Goal: Find specific page/section: Find specific page/section

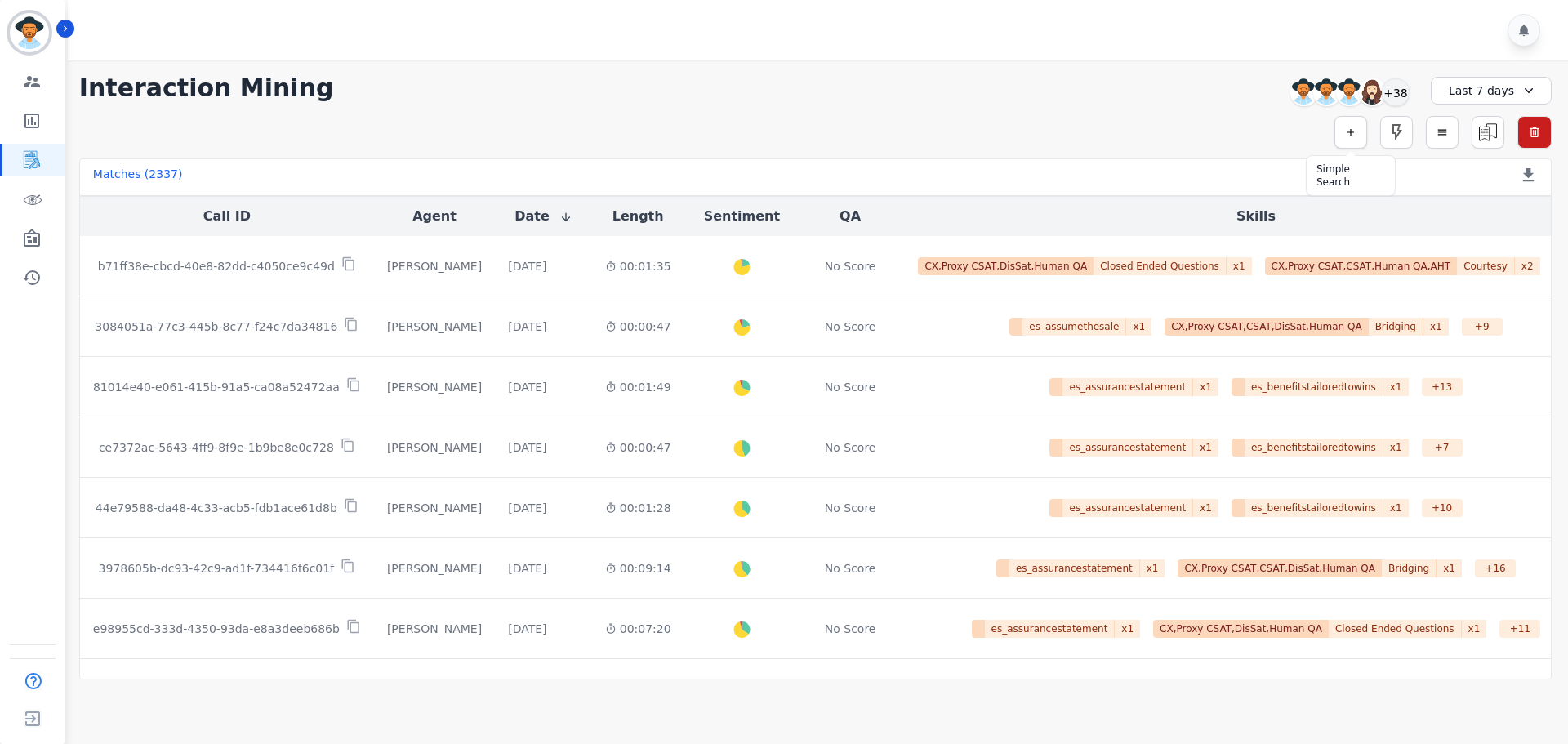
click at [1361, 129] on button "button" at bounding box center [1350, 132] width 32 height 32
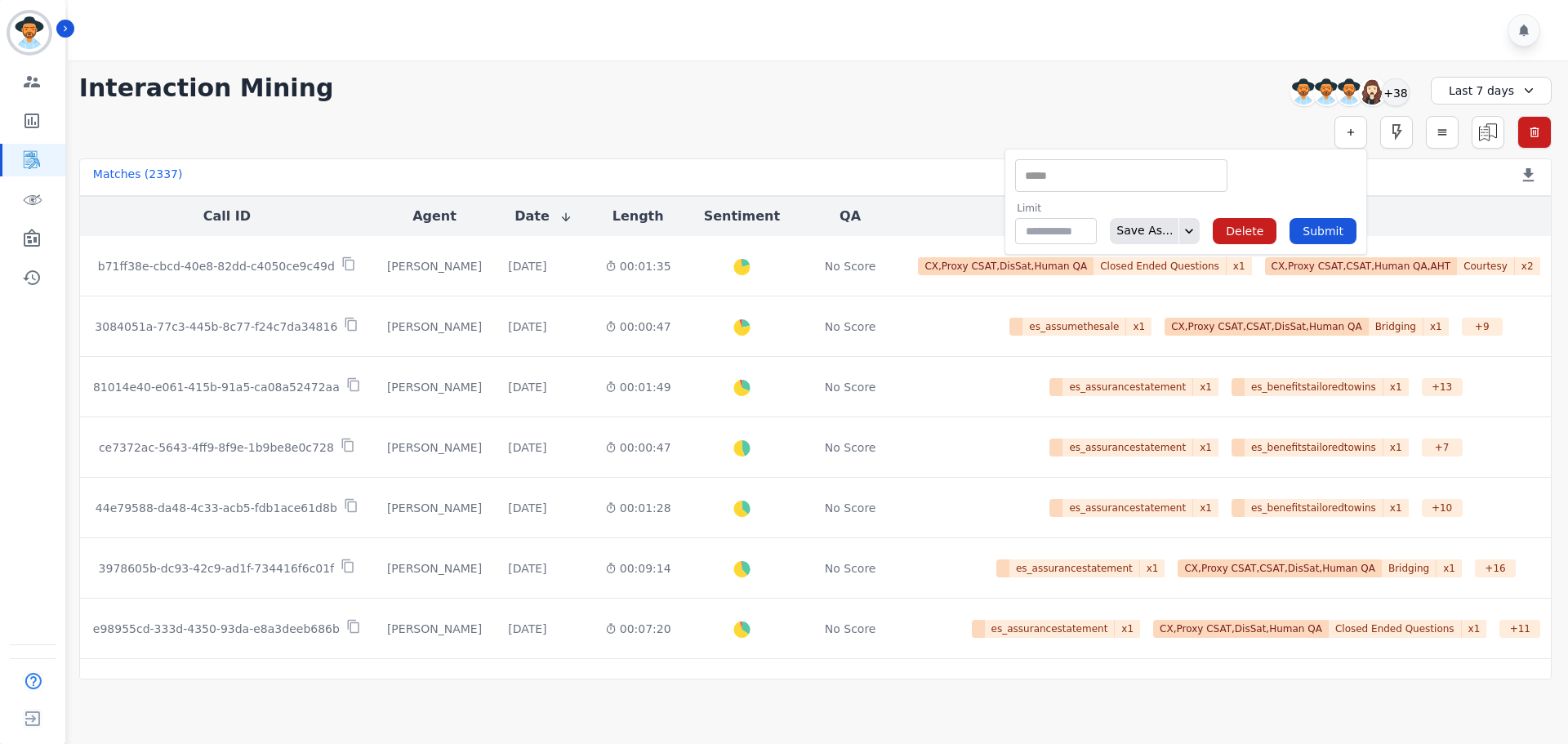
click at [1472, 96] on div "Last 7 days" at bounding box center [1491, 90] width 121 height 28
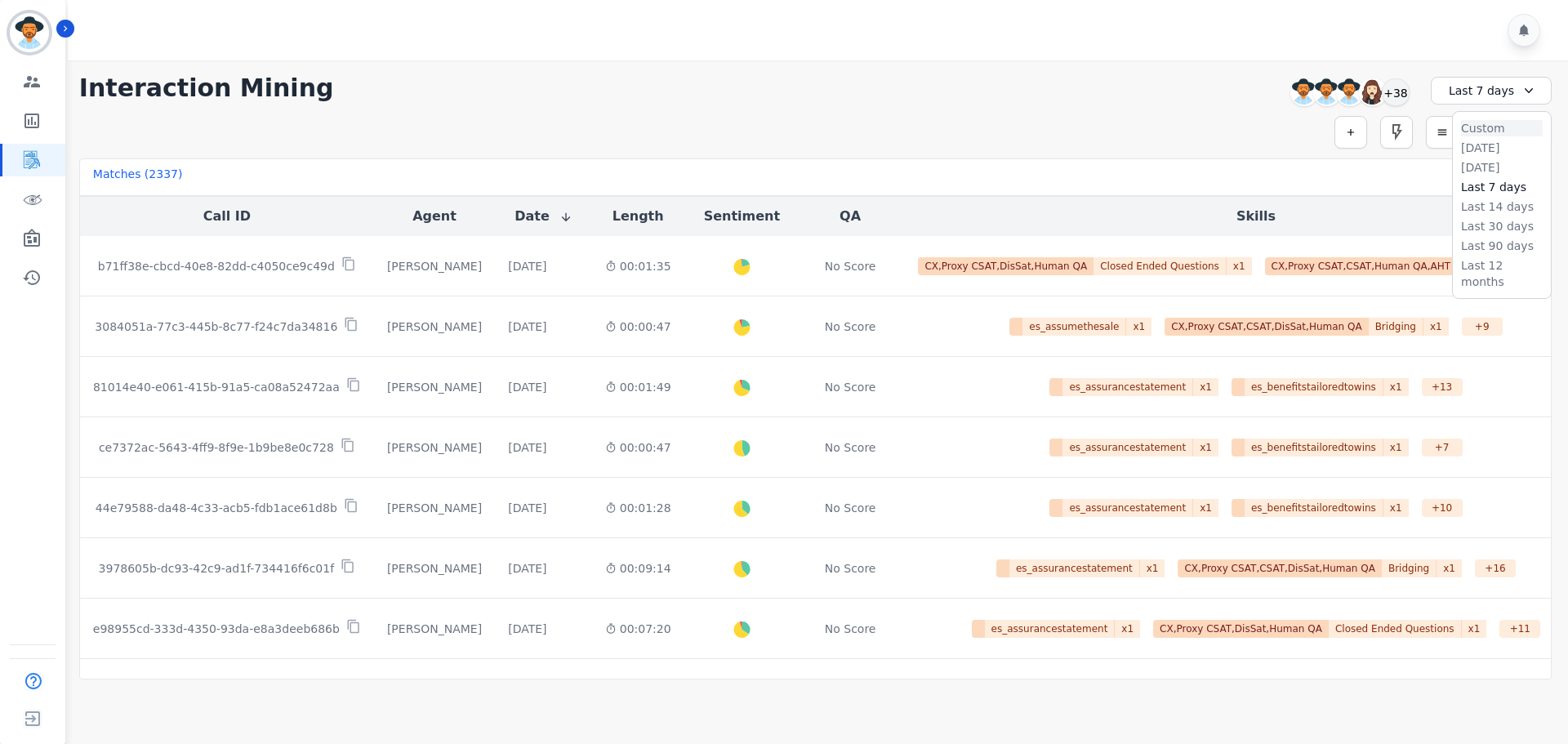
click at [1478, 123] on li "Custom" at bounding box center [1502, 128] width 82 height 16
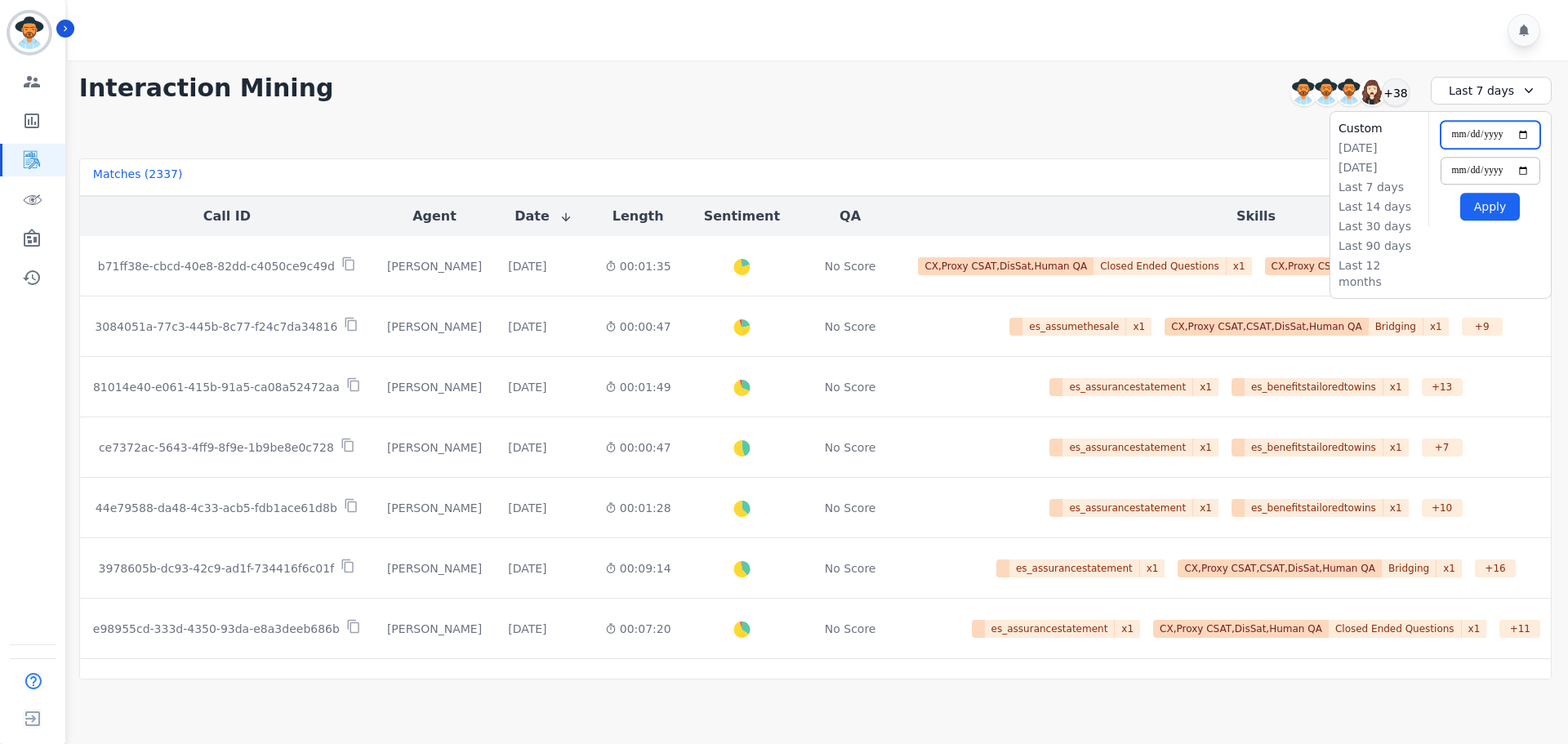
click at [1519, 137] on input "**********" at bounding box center [1490, 135] width 100 height 28
type input "**********"
click at [1528, 166] on input "**********" at bounding box center [1490, 171] width 100 height 28
type input "**********"
click at [1493, 207] on button "Apply" at bounding box center [1490, 206] width 60 height 28
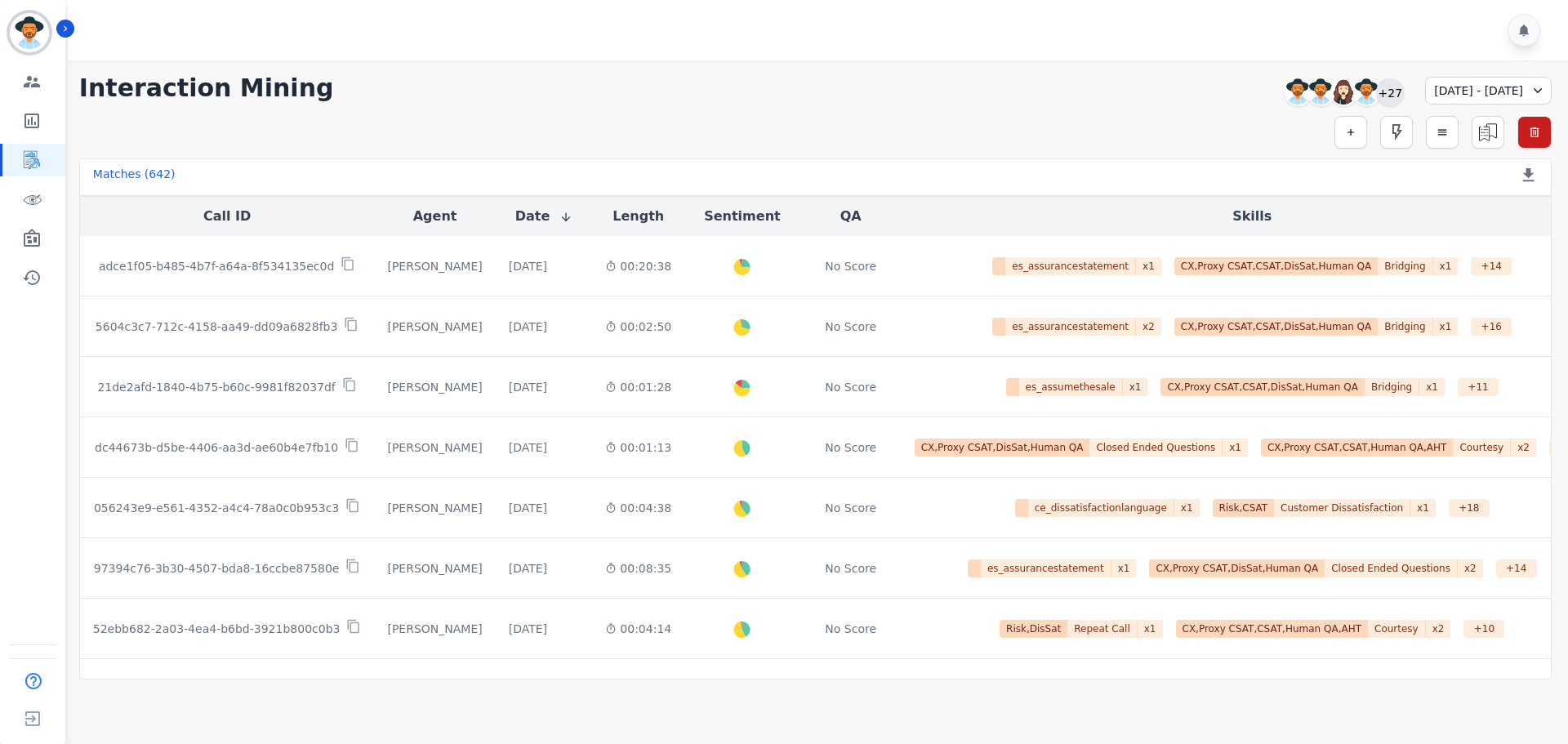
click at [1376, 93] on div "+27" at bounding box center [1390, 92] width 28 height 28
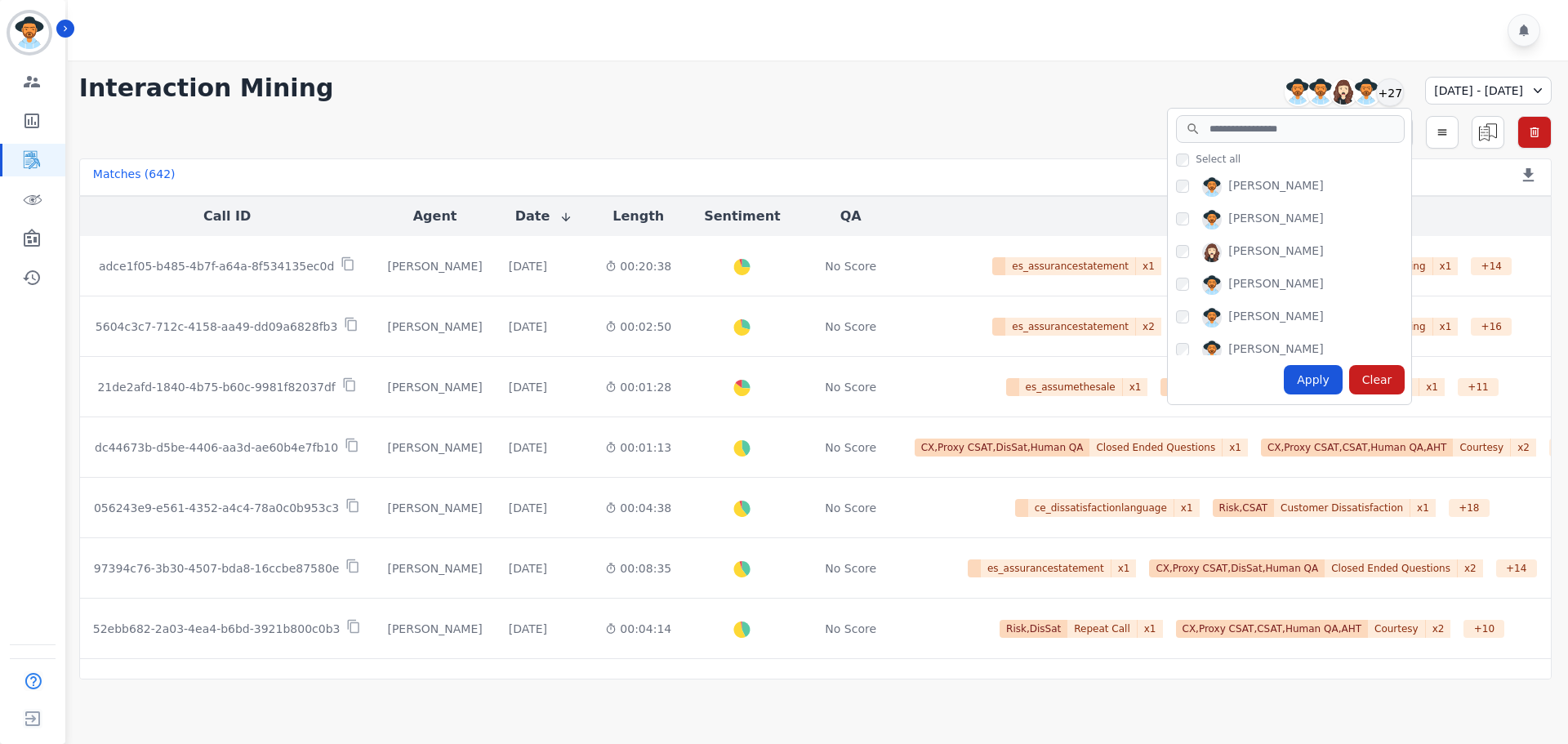
click at [1176, 244] on div "[PERSON_NAME]" at bounding box center [1294, 255] width 236 height 26
click at [1284, 377] on div "Apply" at bounding box center [1313, 380] width 59 height 29
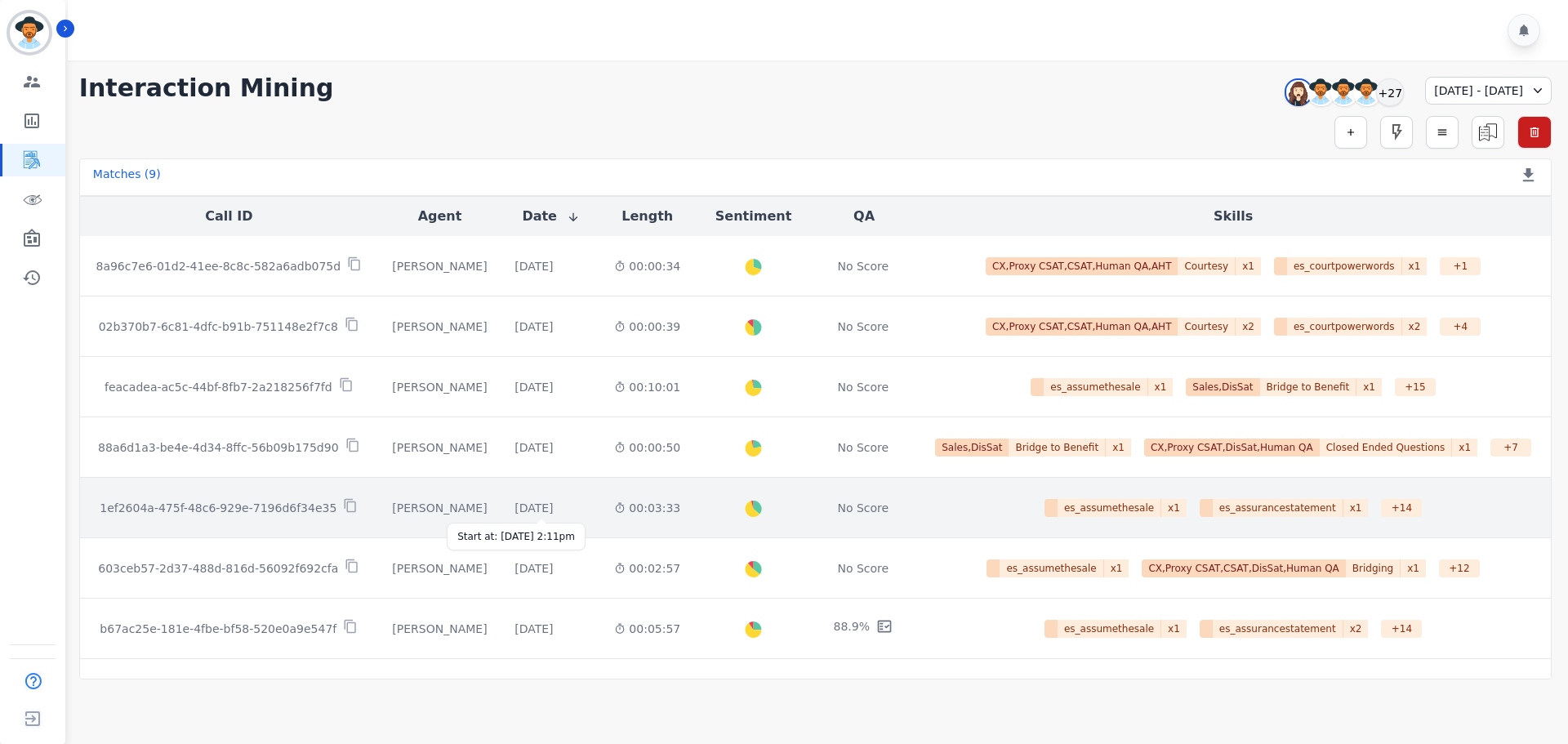
click at [519, 507] on div "[DATE]" at bounding box center [533, 508] width 38 height 16
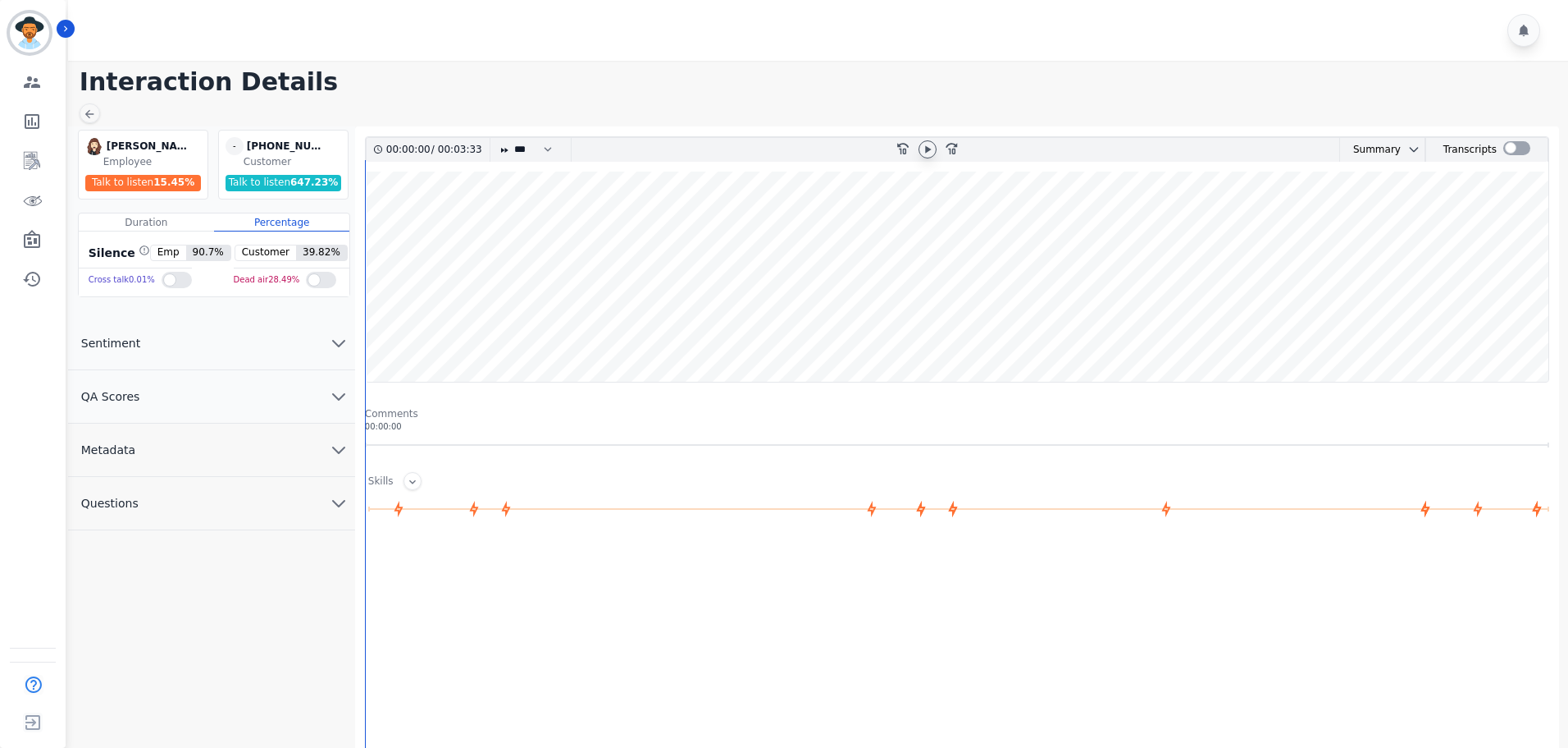
click at [926, 152] on icon at bounding box center [928, 148] width 6 height 8
click at [1045, 610] on div at bounding box center [960, 708] width 1190 height 329
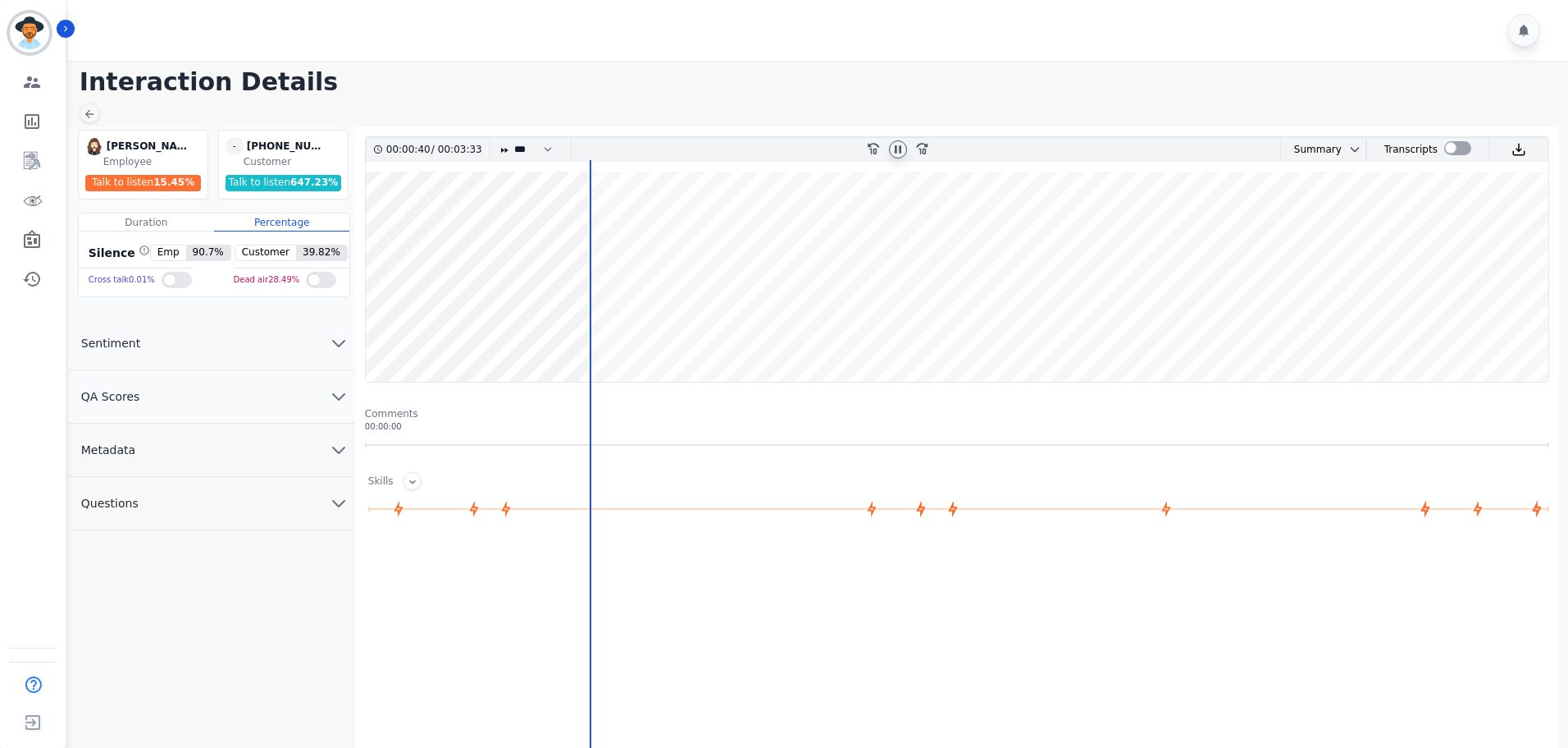
click at [155, 333] on button "Sentiment" at bounding box center [211, 343] width 287 height 53
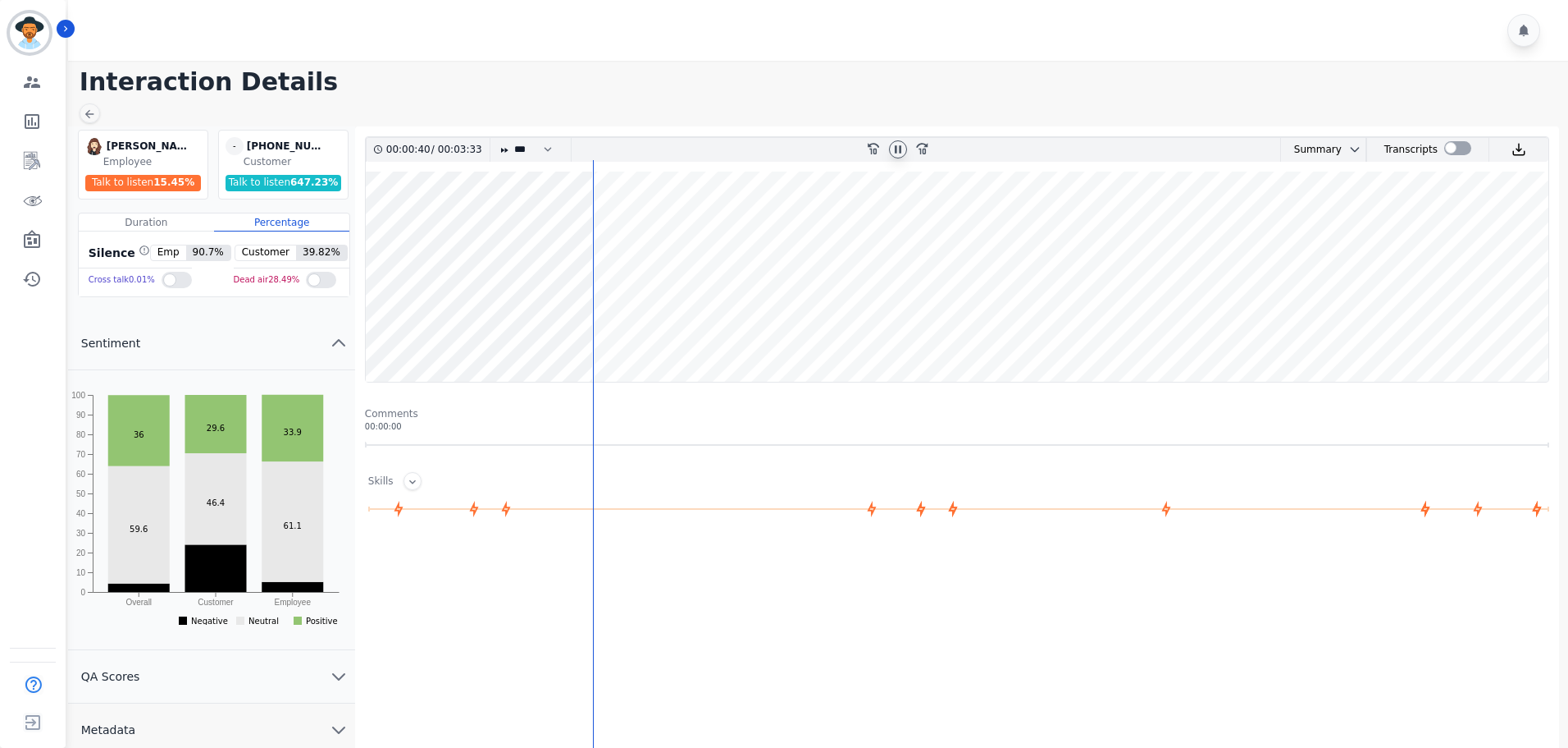
click at [155, 333] on button "Sentiment" at bounding box center [211, 343] width 287 height 53
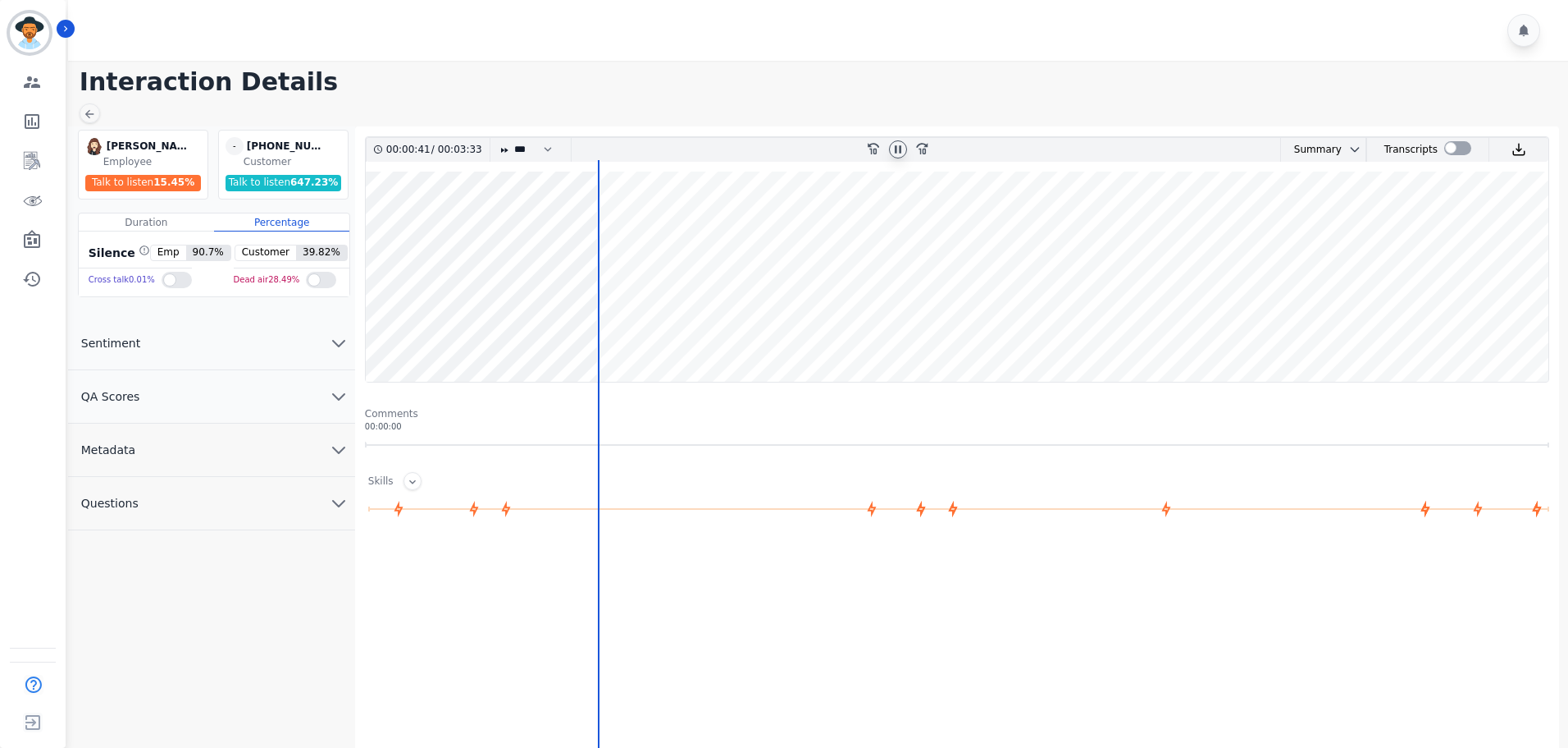
click at [149, 444] on button "Metadata" at bounding box center [211, 450] width 287 height 53
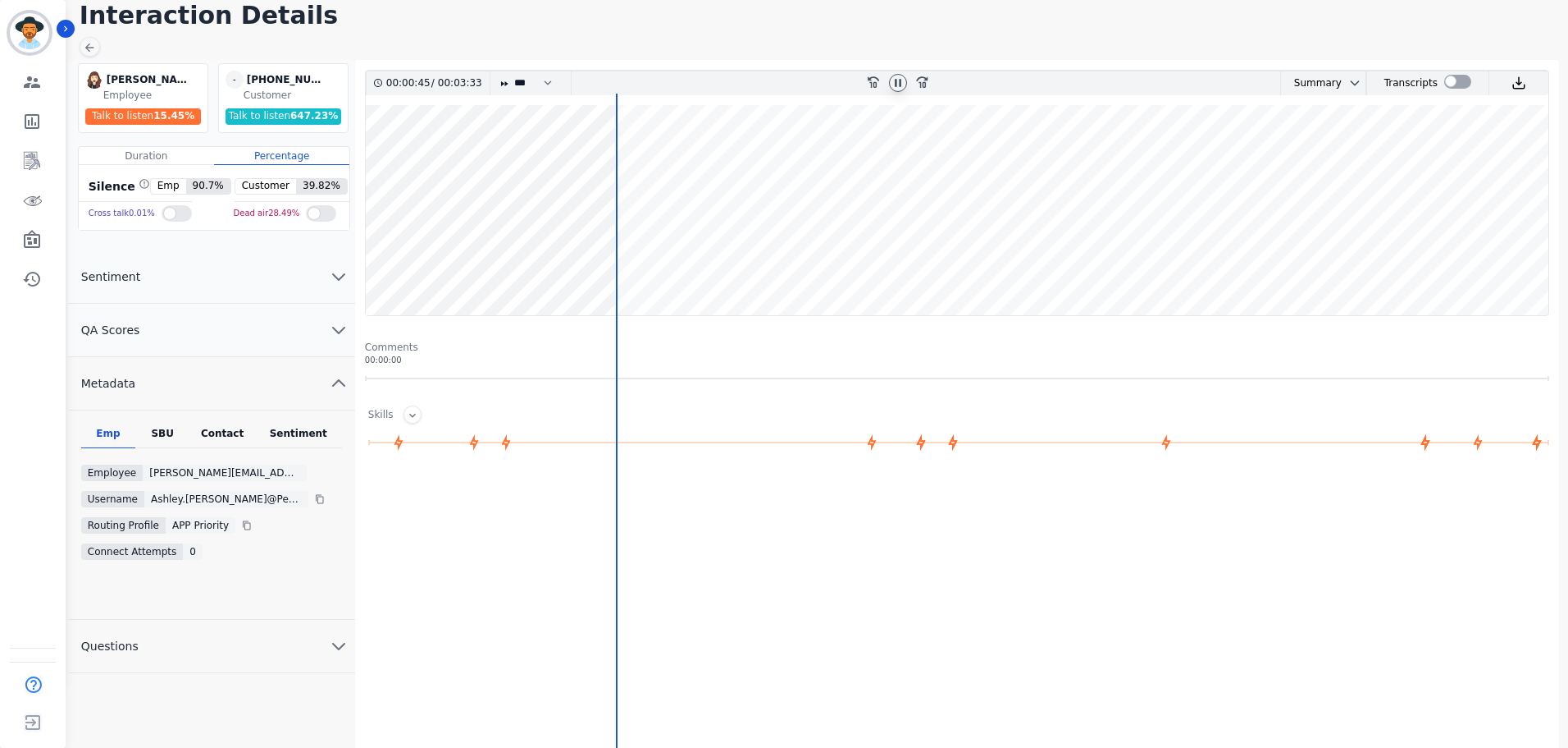
scroll to position [136, 0]
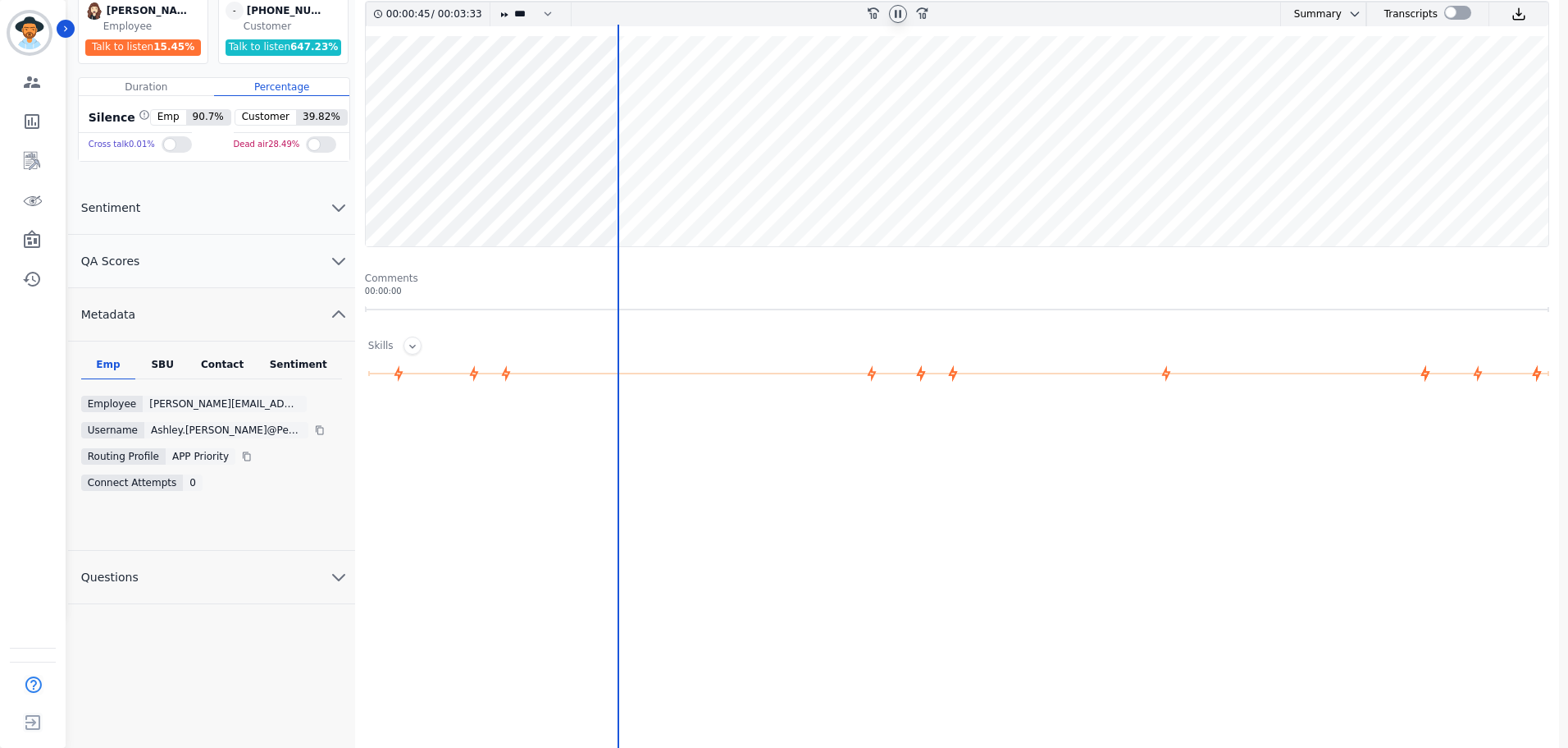
click at [183, 568] on button "Questions" at bounding box center [211, 577] width 287 height 53
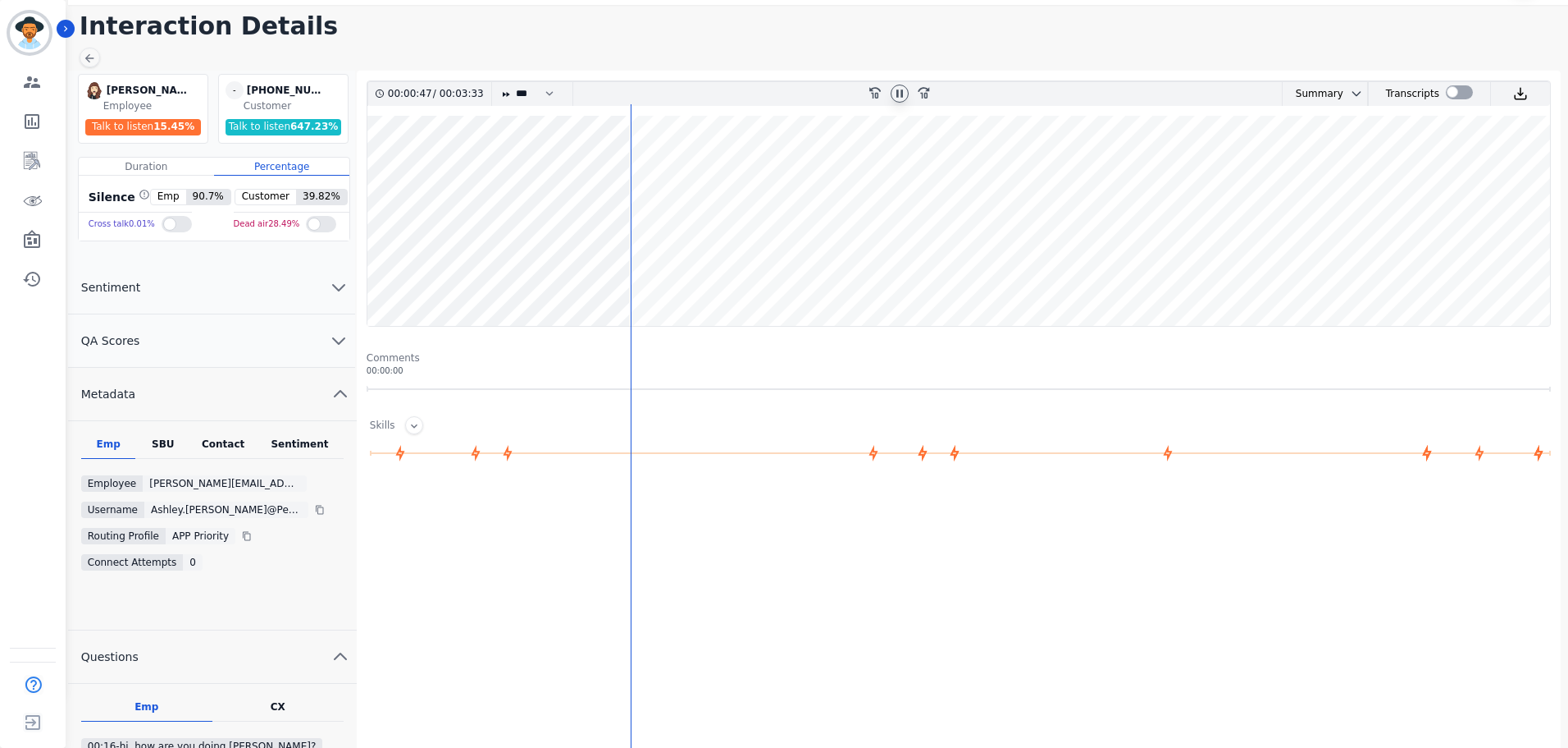
scroll to position [0, 0]
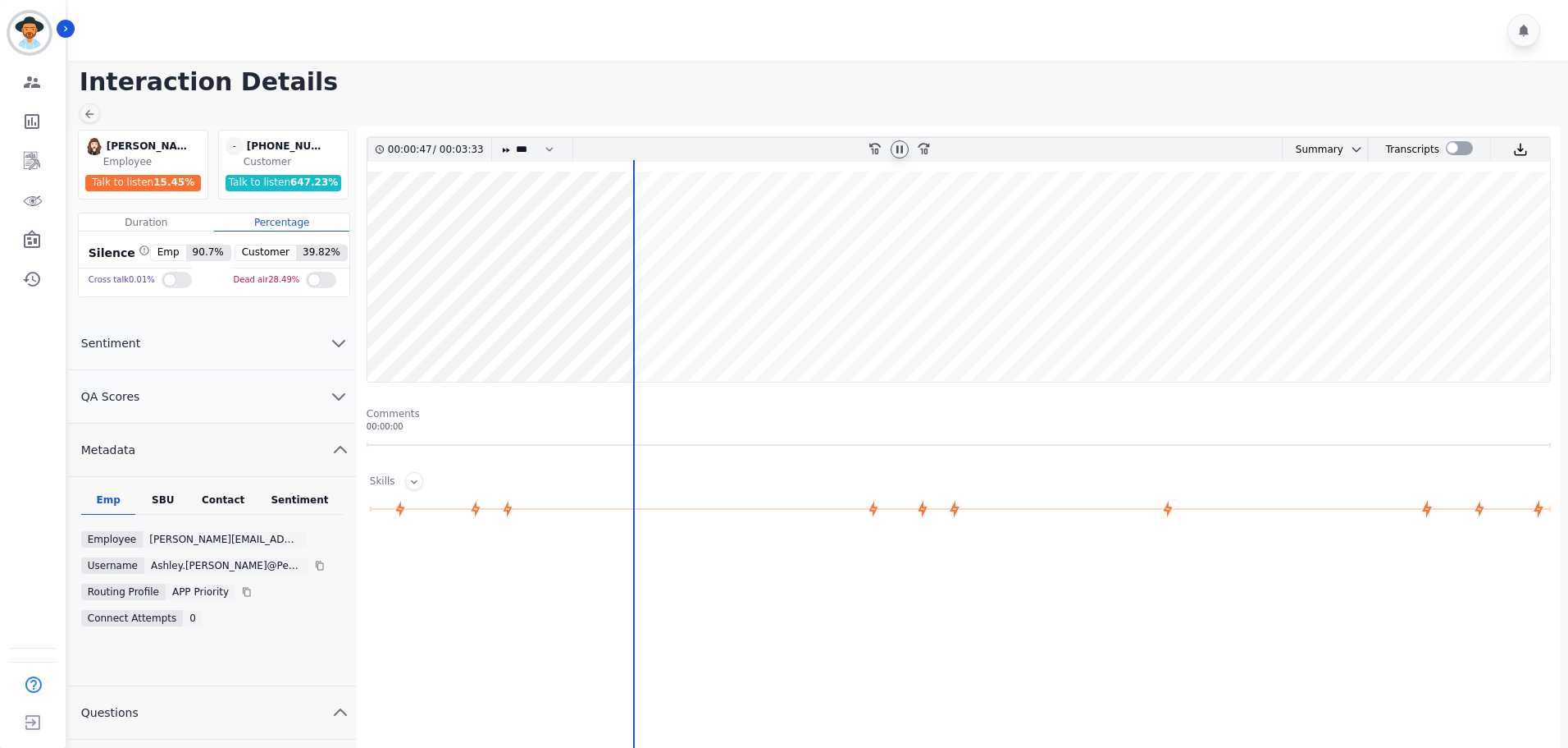
click at [174, 402] on button "QA Scores" at bounding box center [211, 396] width 287 height 53
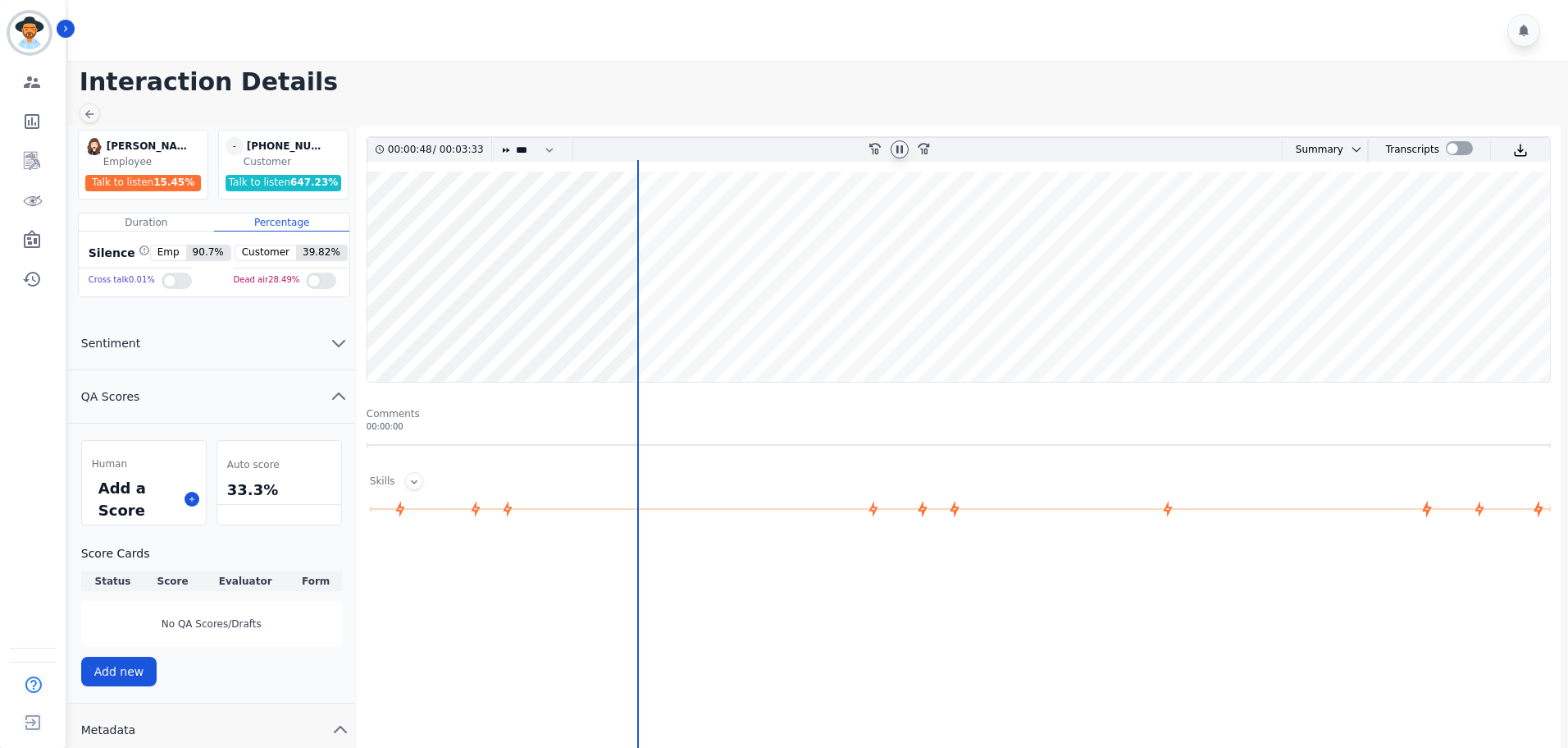
click at [176, 355] on button "Sentiment" at bounding box center [211, 343] width 287 height 53
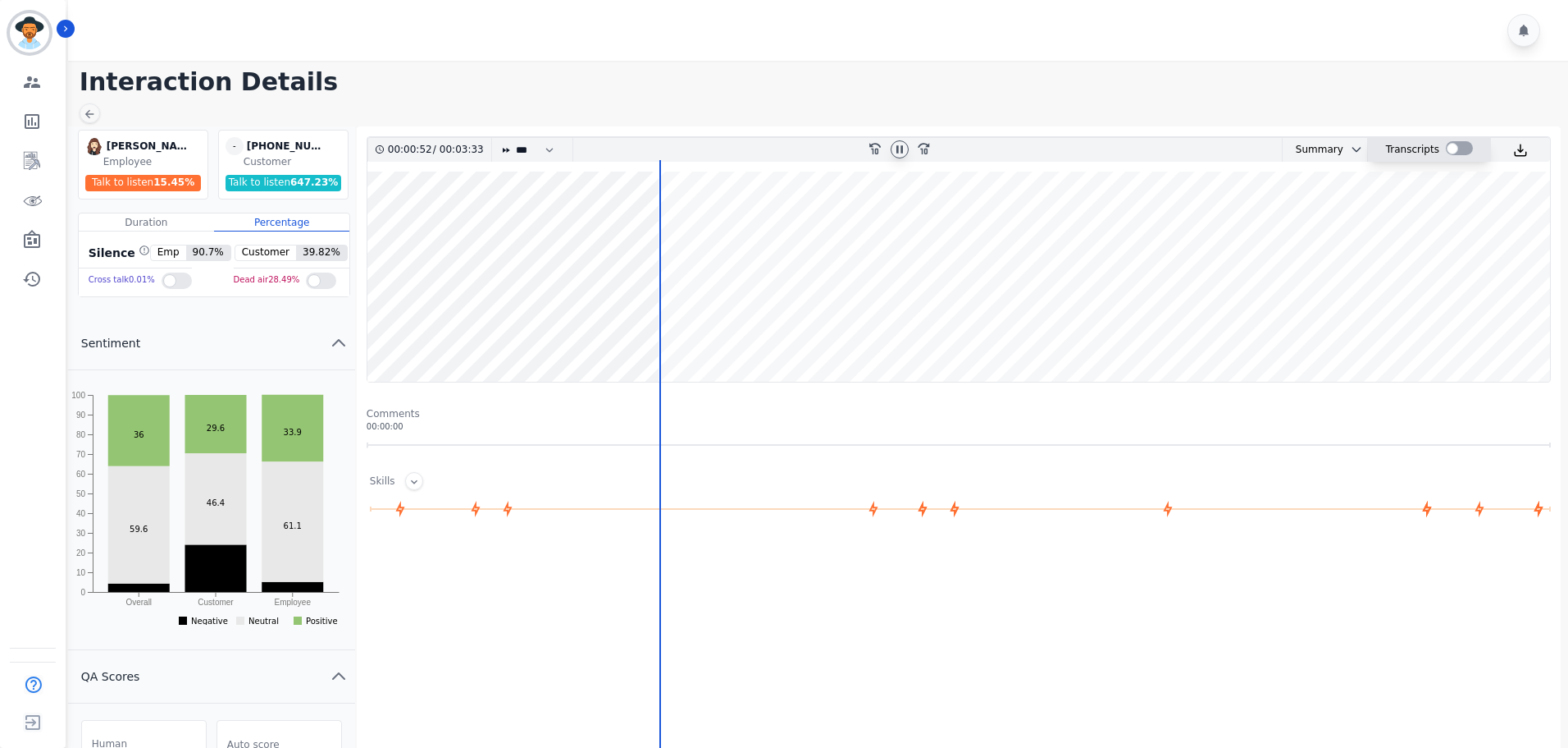
click at [1468, 155] on label at bounding box center [1460, 148] width 27 height 14
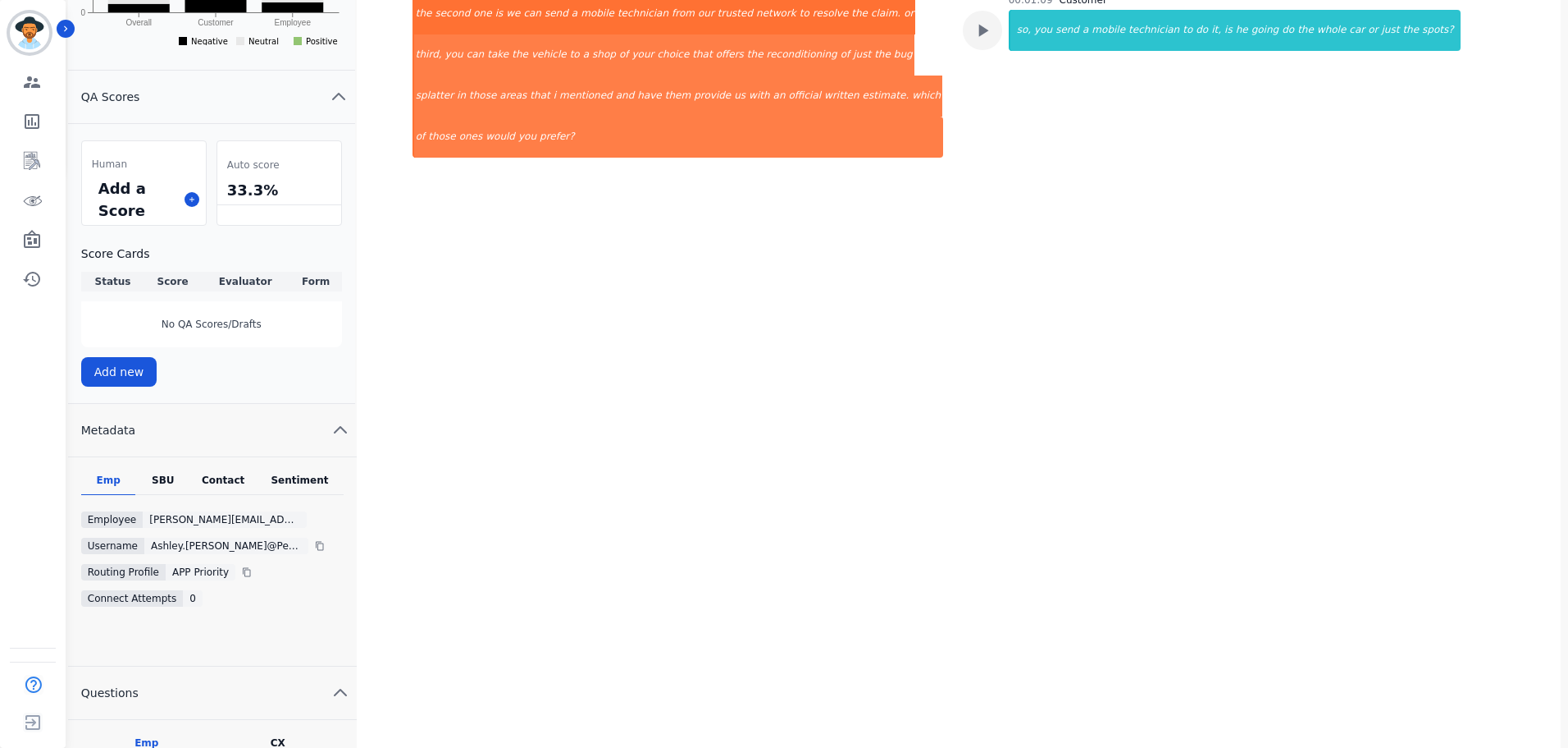
scroll to position [739, 0]
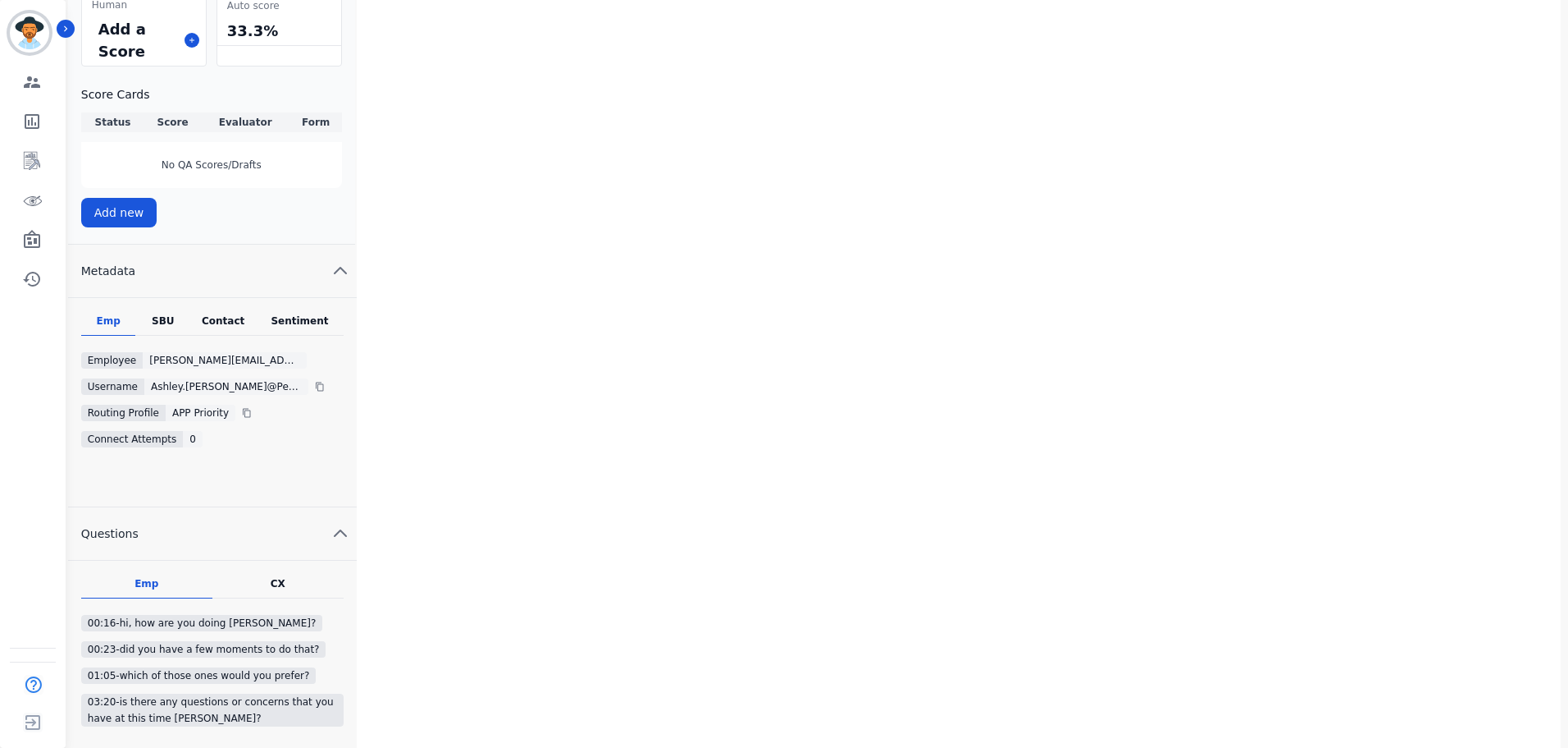
click at [222, 324] on div "Contact" at bounding box center [223, 324] width 66 height 21
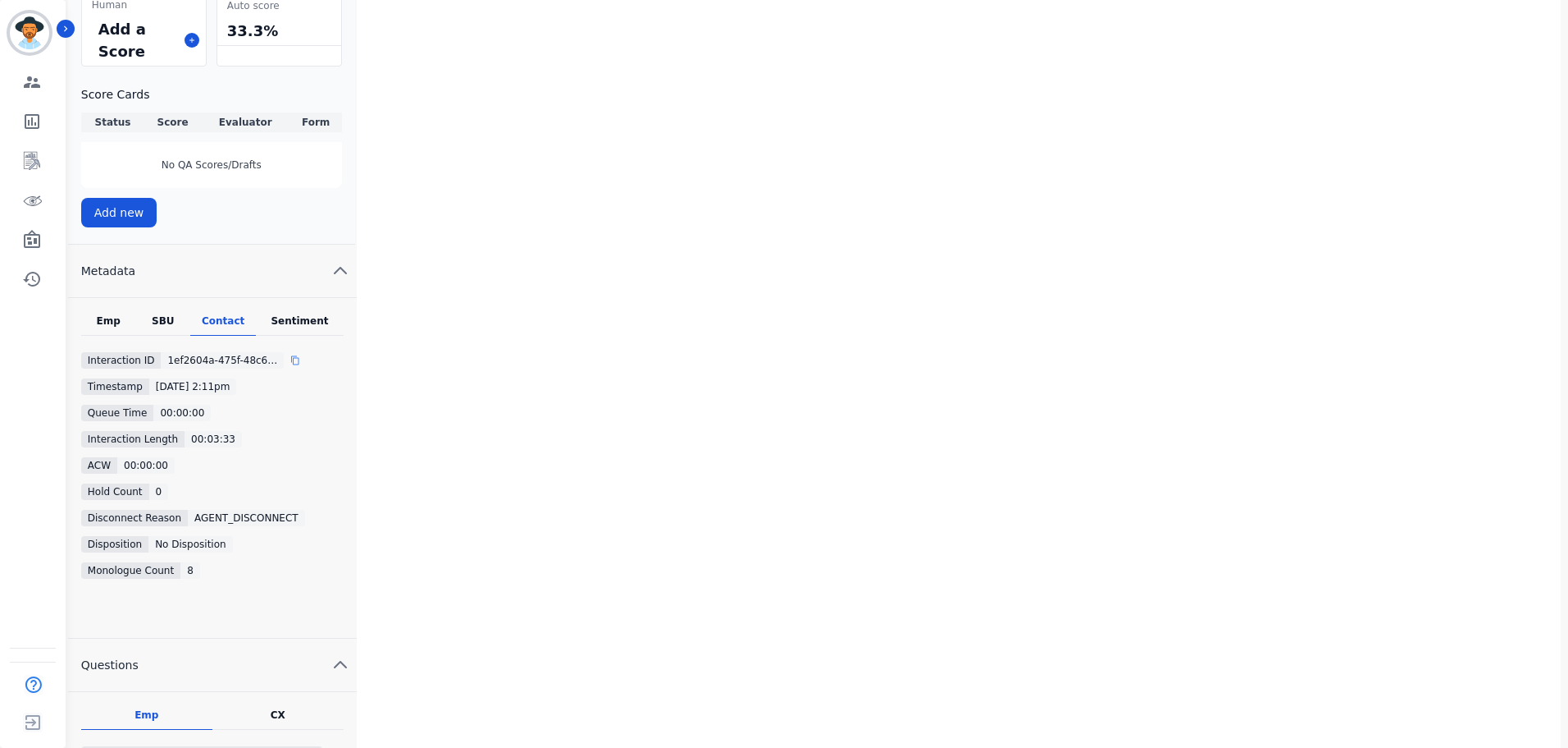
click at [294, 362] on div at bounding box center [302, 359] width 23 height 16
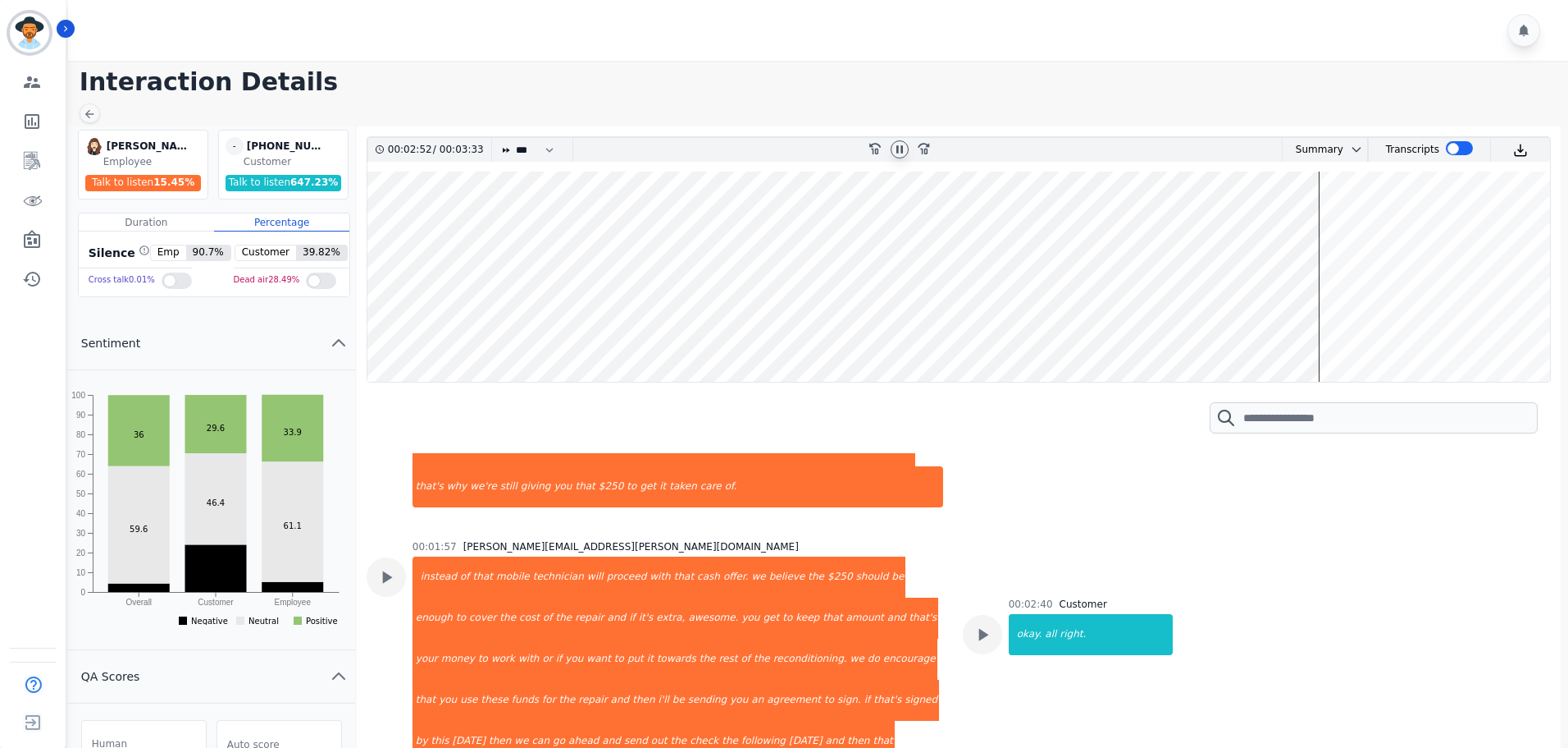
scroll to position [1341, 0]
click at [84, 118] on icon at bounding box center [89, 113] width 13 height 13
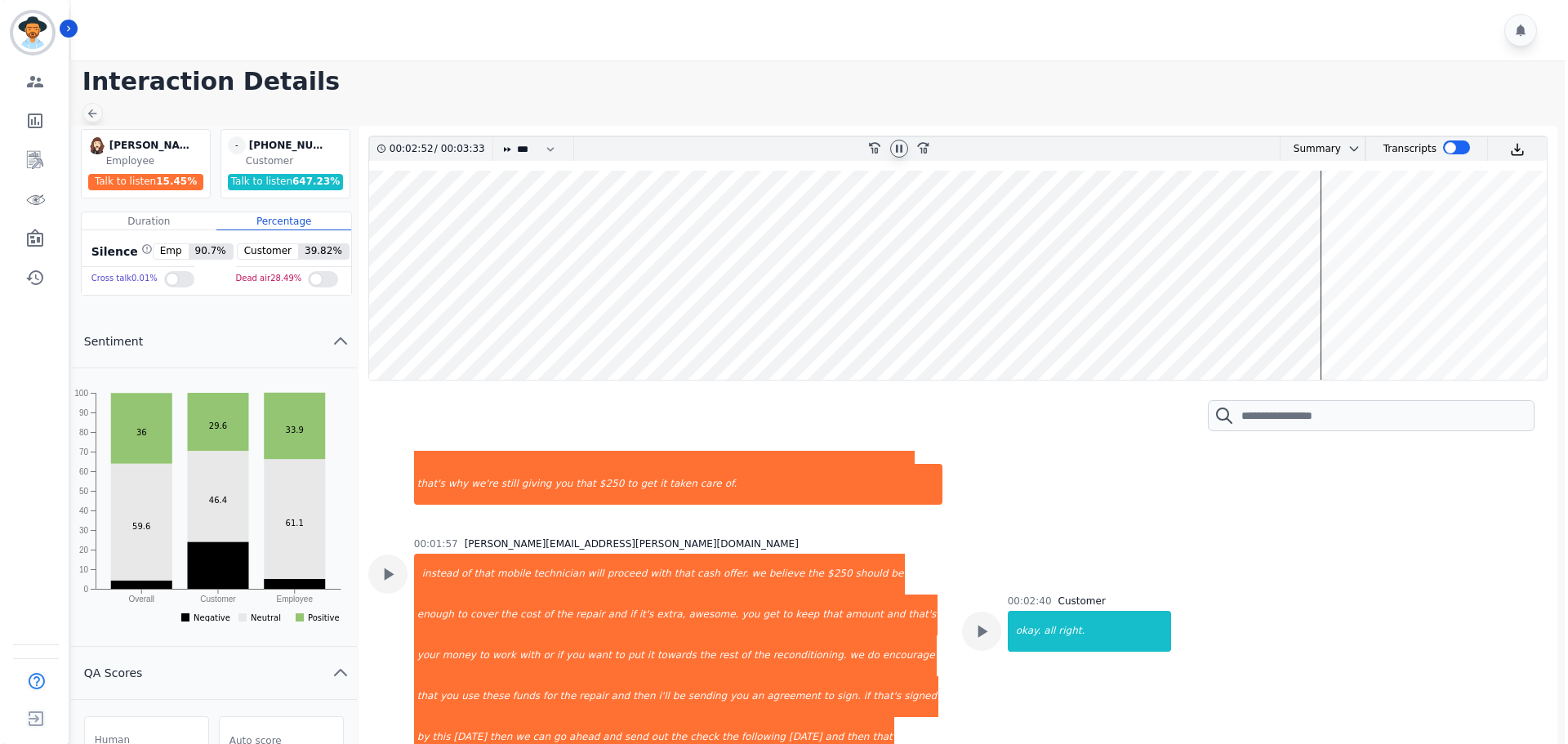
scroll to position [1334, 0]
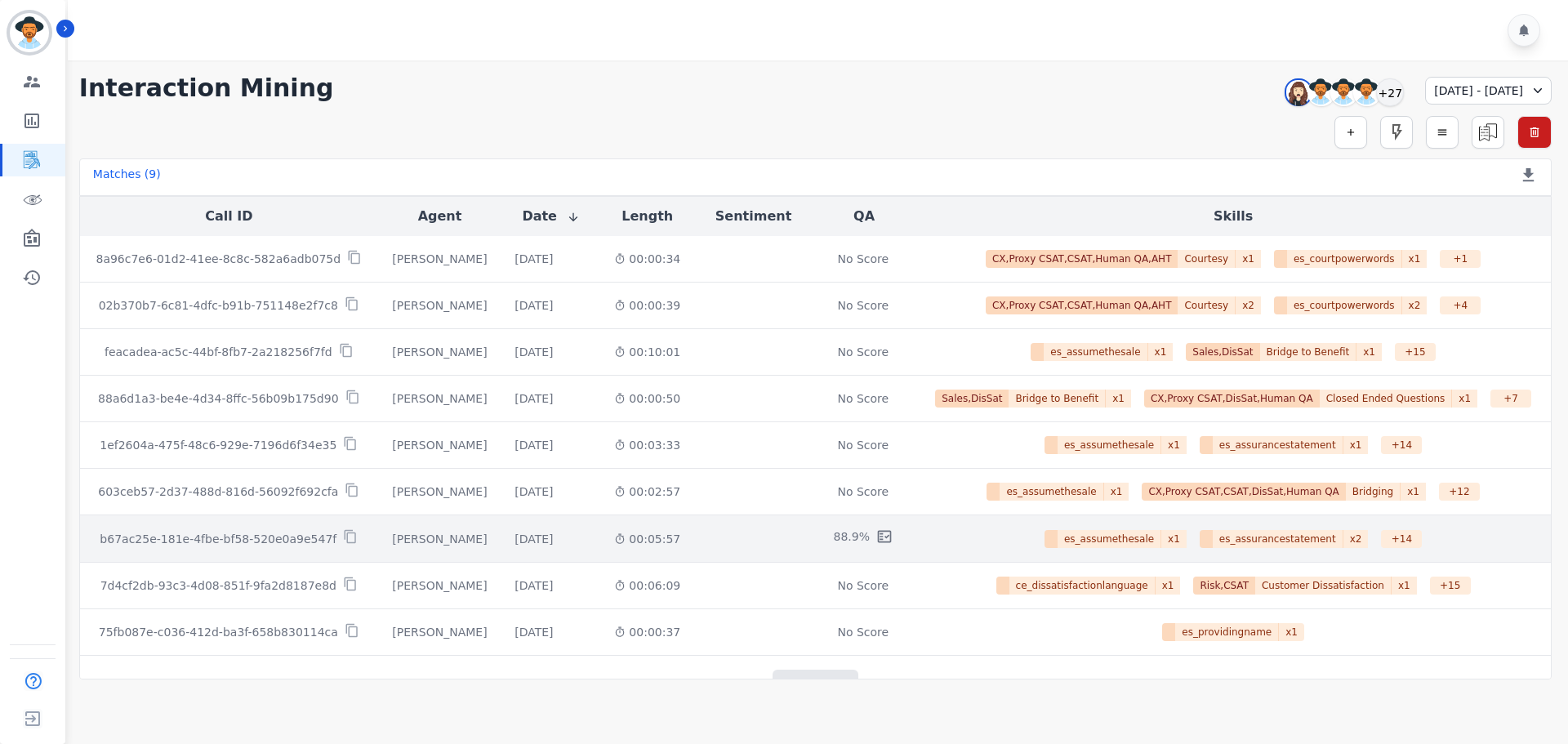
scroll to position [34, 0]
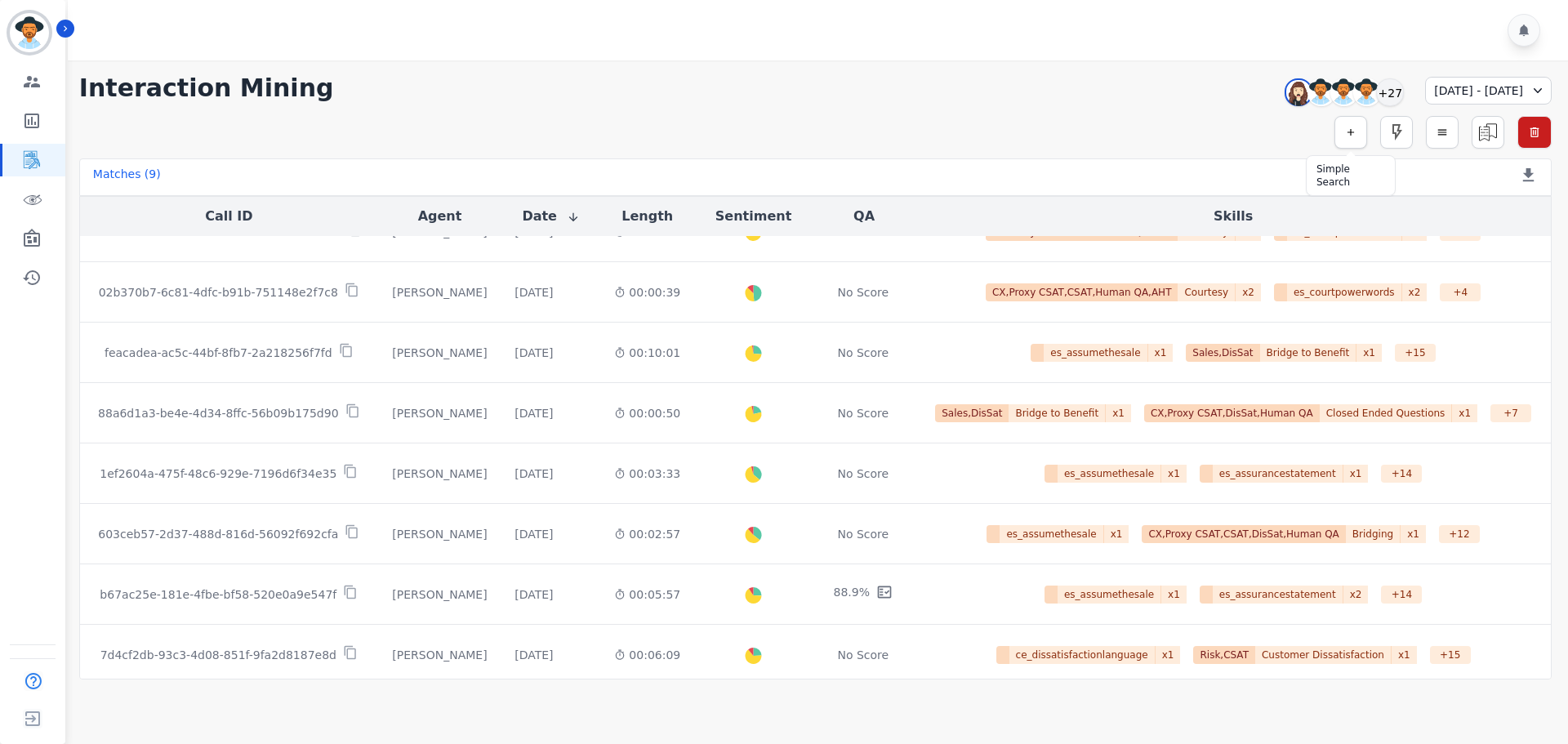
click at [1350, 130] on icon "button" at bounding box center [1351, 132] width 7 height 7
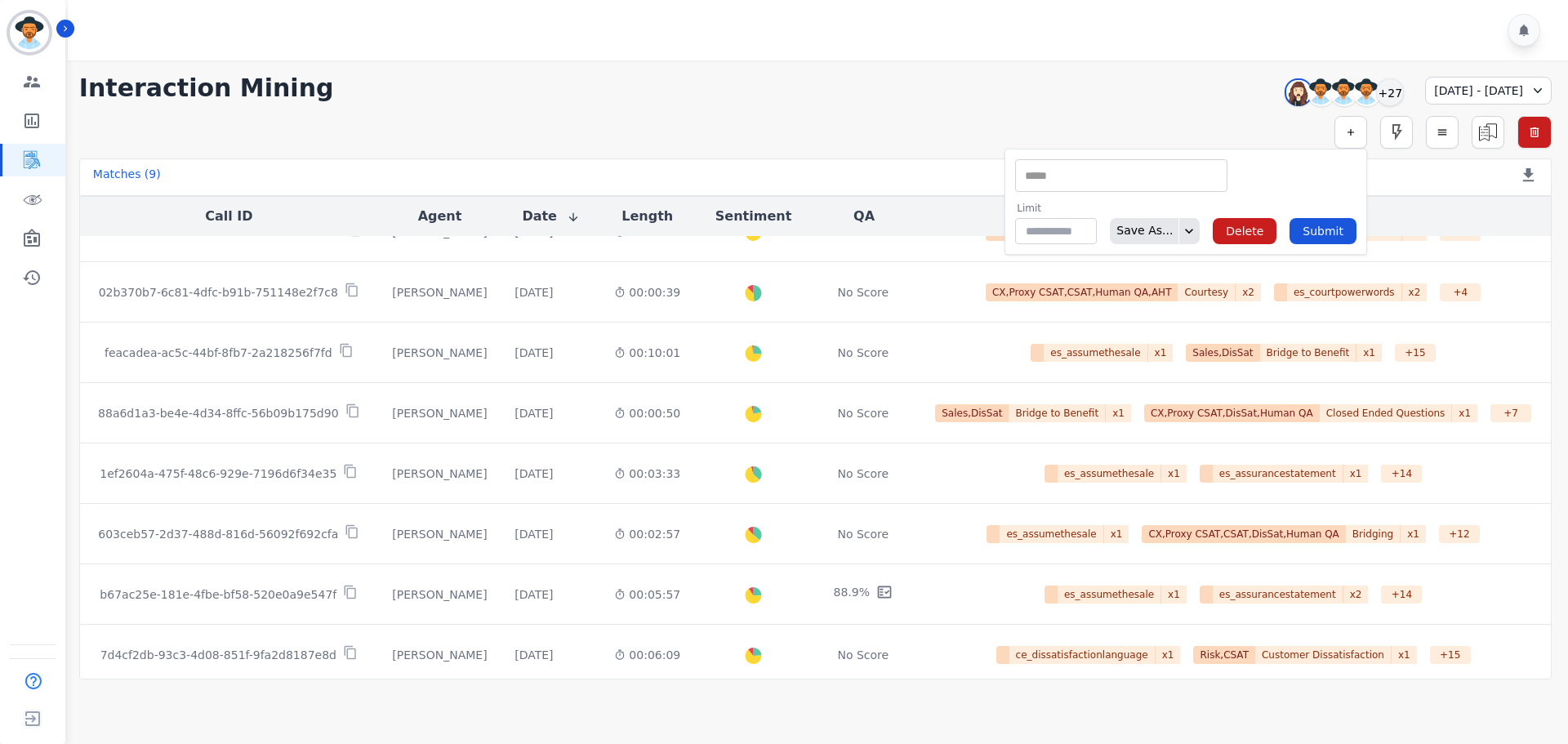
click at [1476, 87] on div "[DATE] - [DATE]" at bounding box center [1488, 90] width 126 height 28
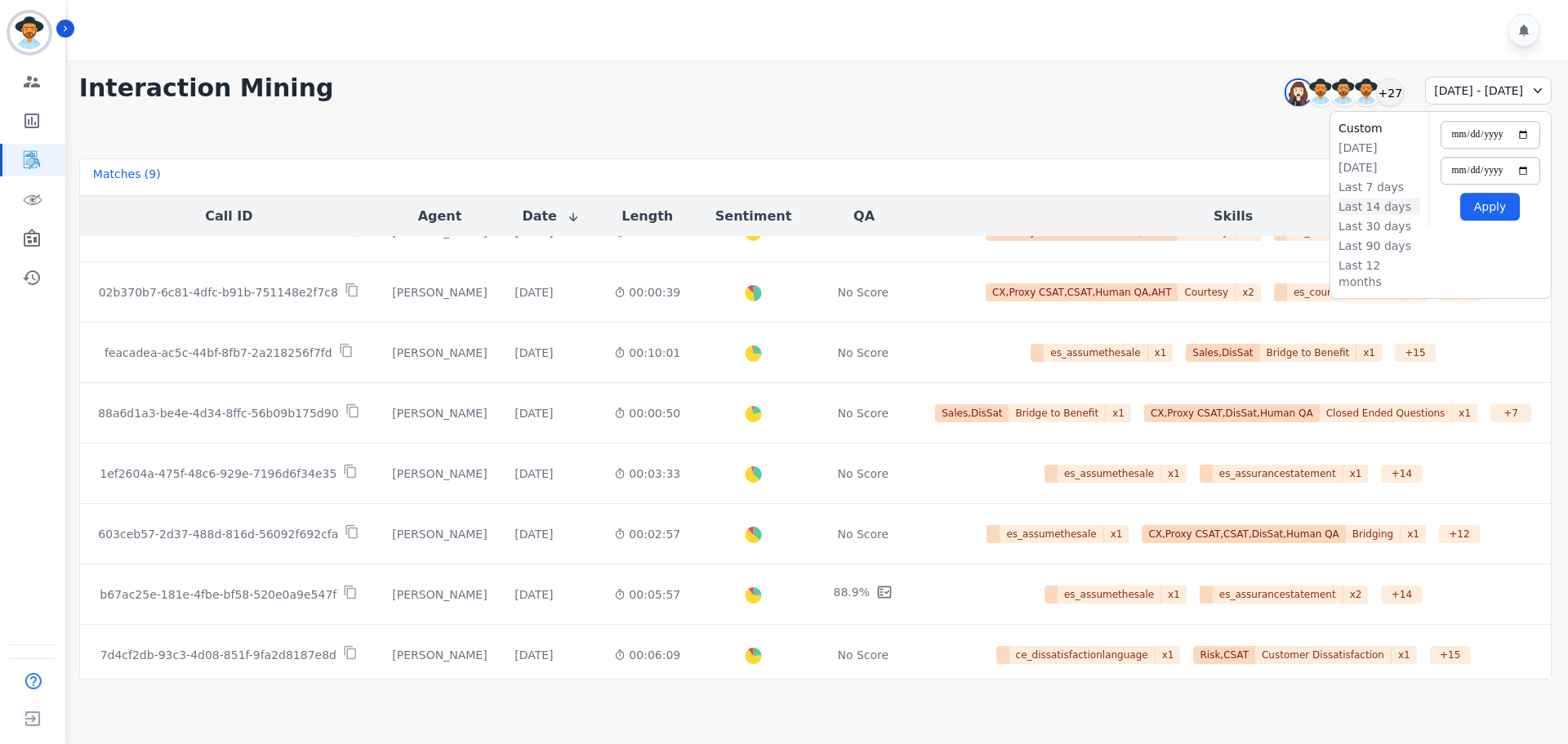
click at [1369, 214] on li "Last 14 days" at bounding box center [1379, 206] width 82 height 16
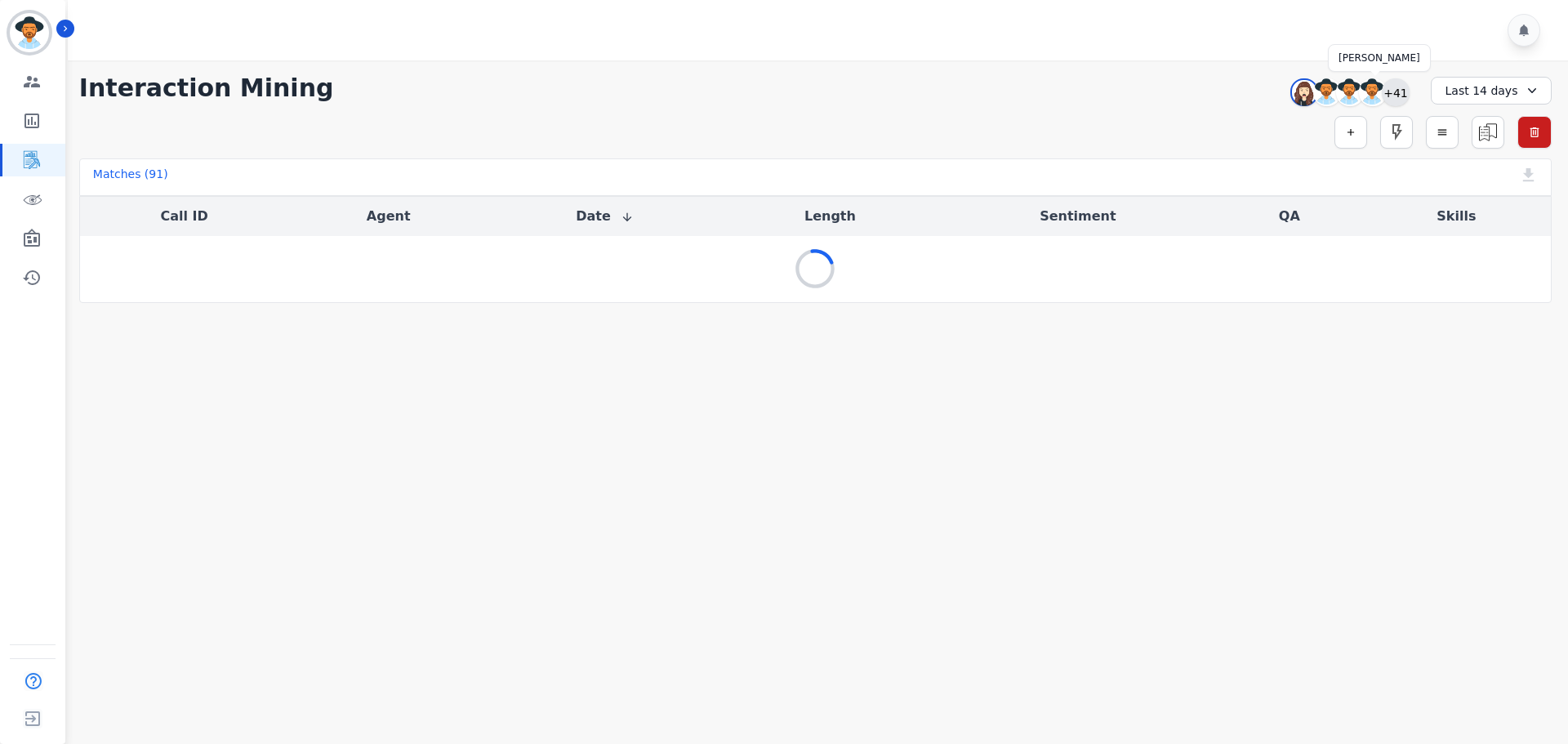
click at [1405, 89] on div "+41" at bounding box center [1396, 92] width 28 height 28
click at [1344, 140] on button "button" at bounding box center [1350, 132] width 32 height 32
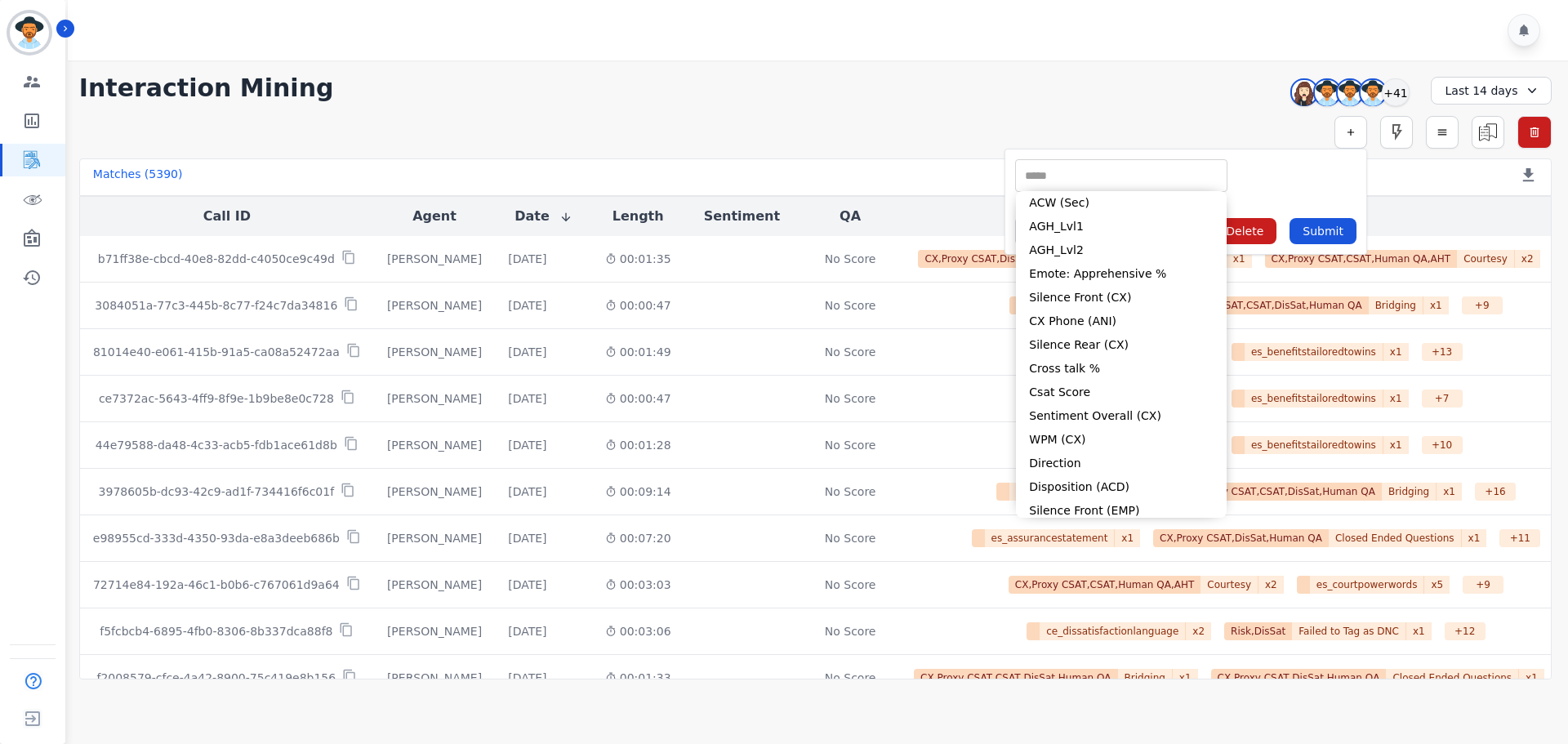
click at [1065, 180] on input "selected options" at bounding box center [1121, 176] width 204 height 17
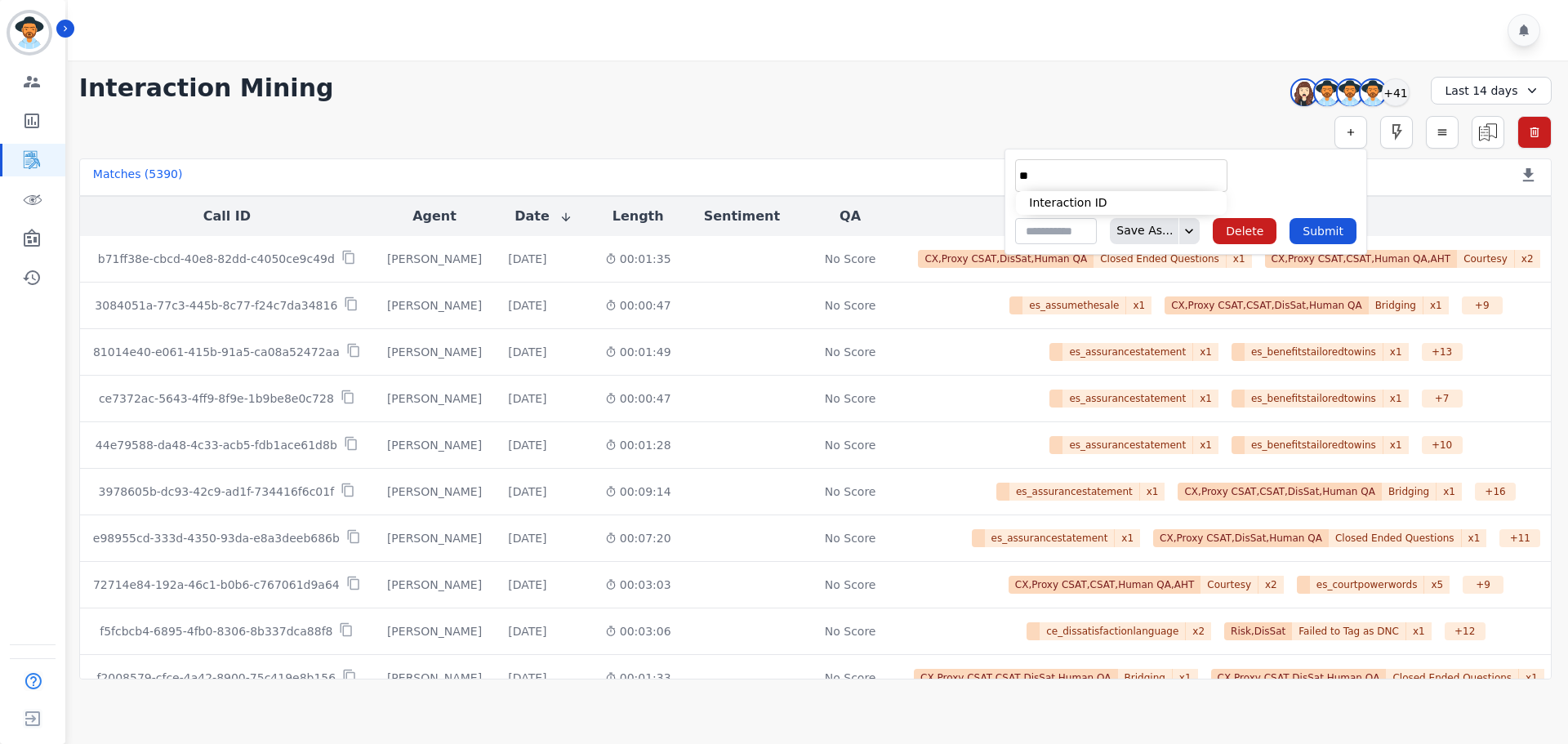
type input "**"
click at [1075, 202] on li "Interaction ID" at bounding box center [1121, 203] width 211 height 24
type input "**********"
click at [1248, 176] on input "selected options" at bounding box center [1295, 176] width 114 height 17
paste input "**********"
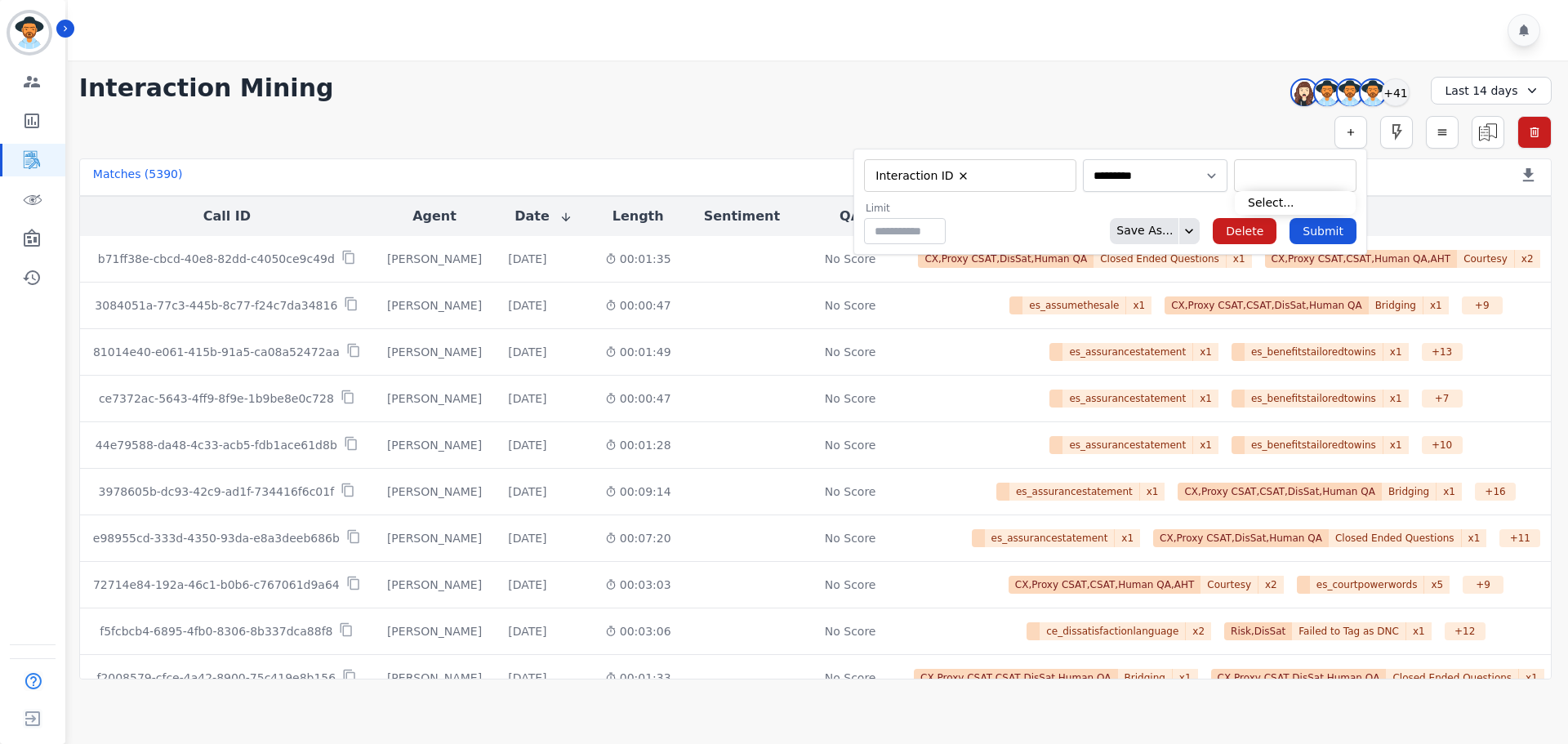
type input "**********"
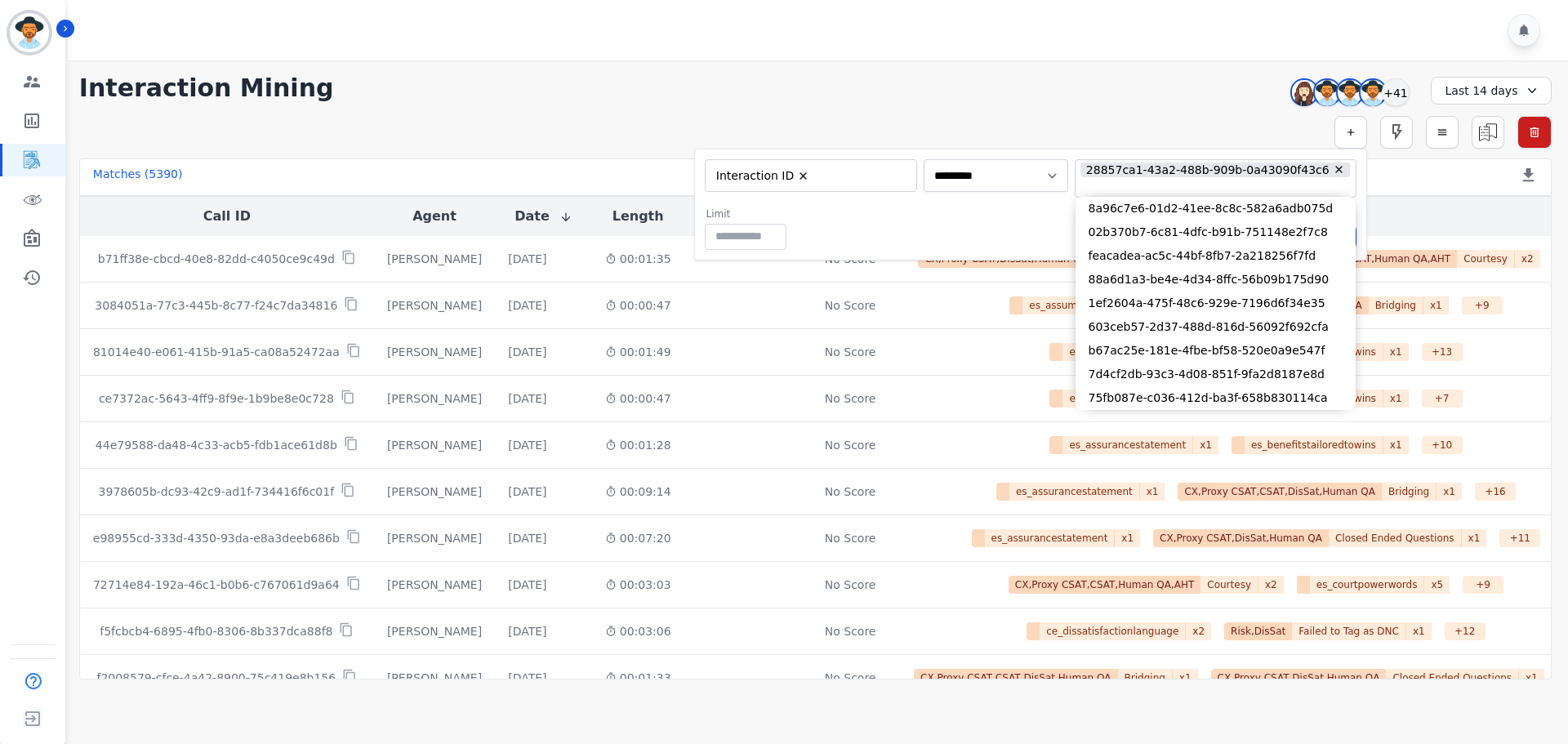
click at [1001, 220] on div "Limit ** Save As... Delete Submit" at bounding box center [1030, 229] width 651 height 43
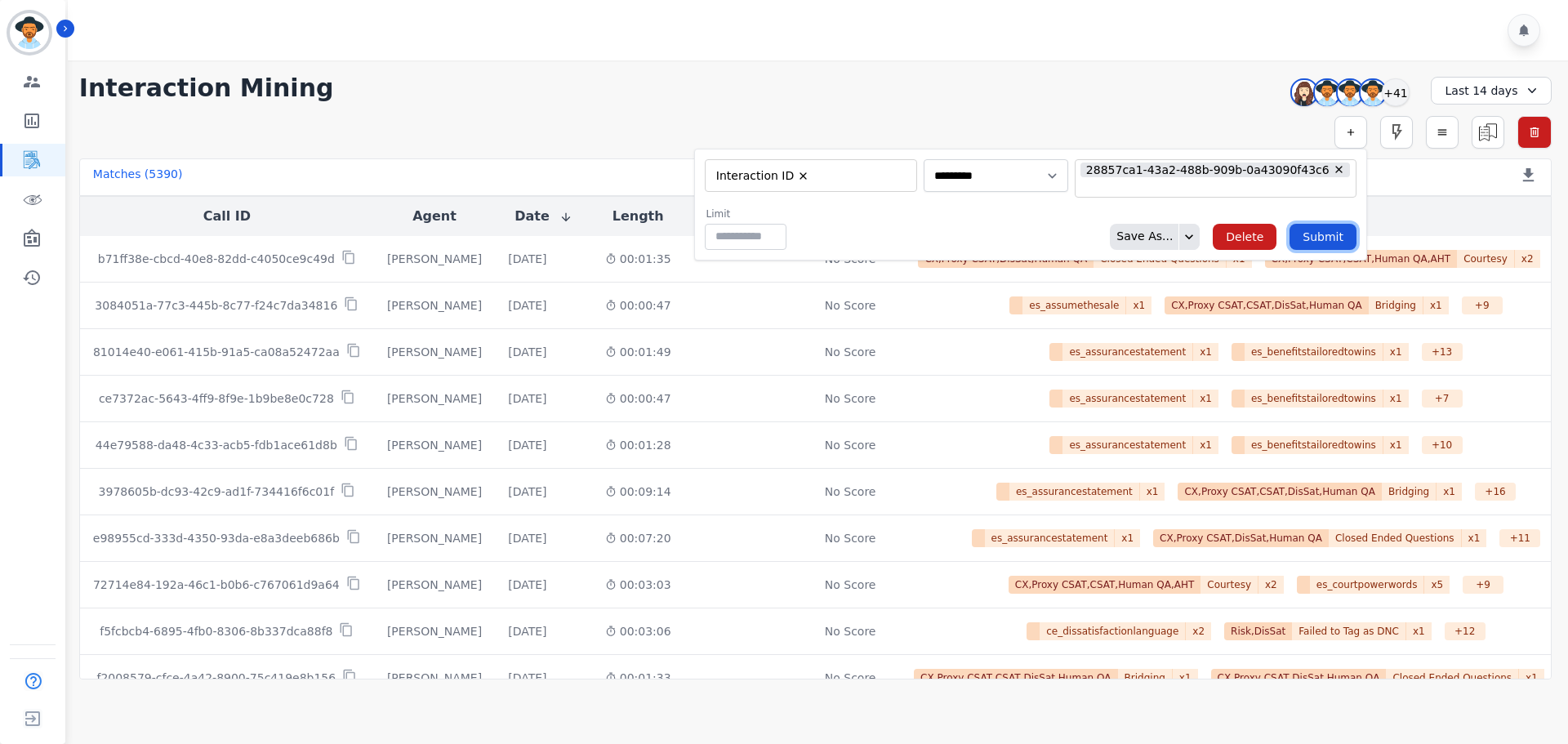
click at [1309, 230] on button "Submit" at bounding box center [1323, 236] width 67 height 26
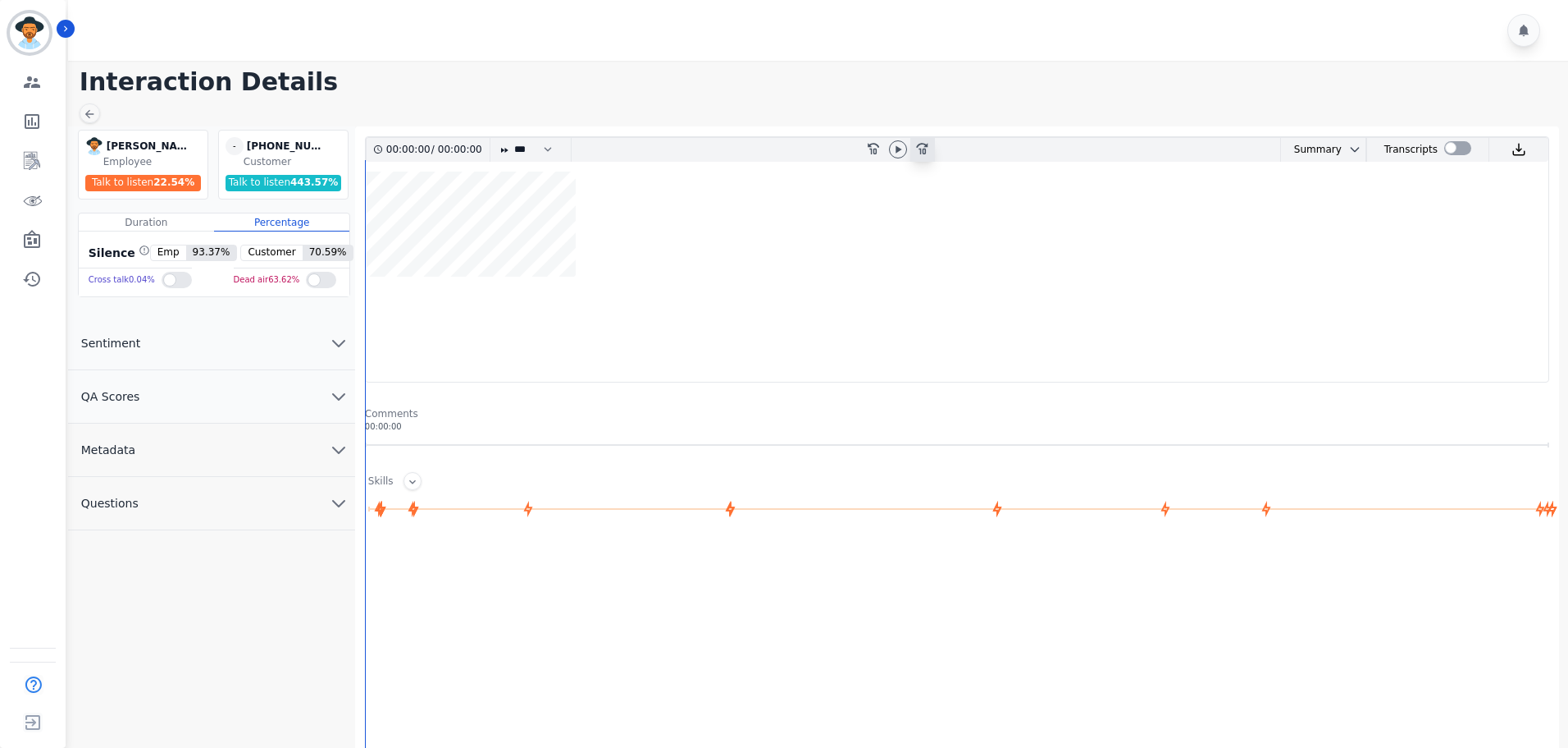
click at [889, 143] on div at bounding box center [898, 150] width 25 height 24
click at [900, 155] on icon at bounding box center [898, 148] width 13 height 13
click at [1445, 149] on div at bounding box center [1458, 148] width 27 height 14
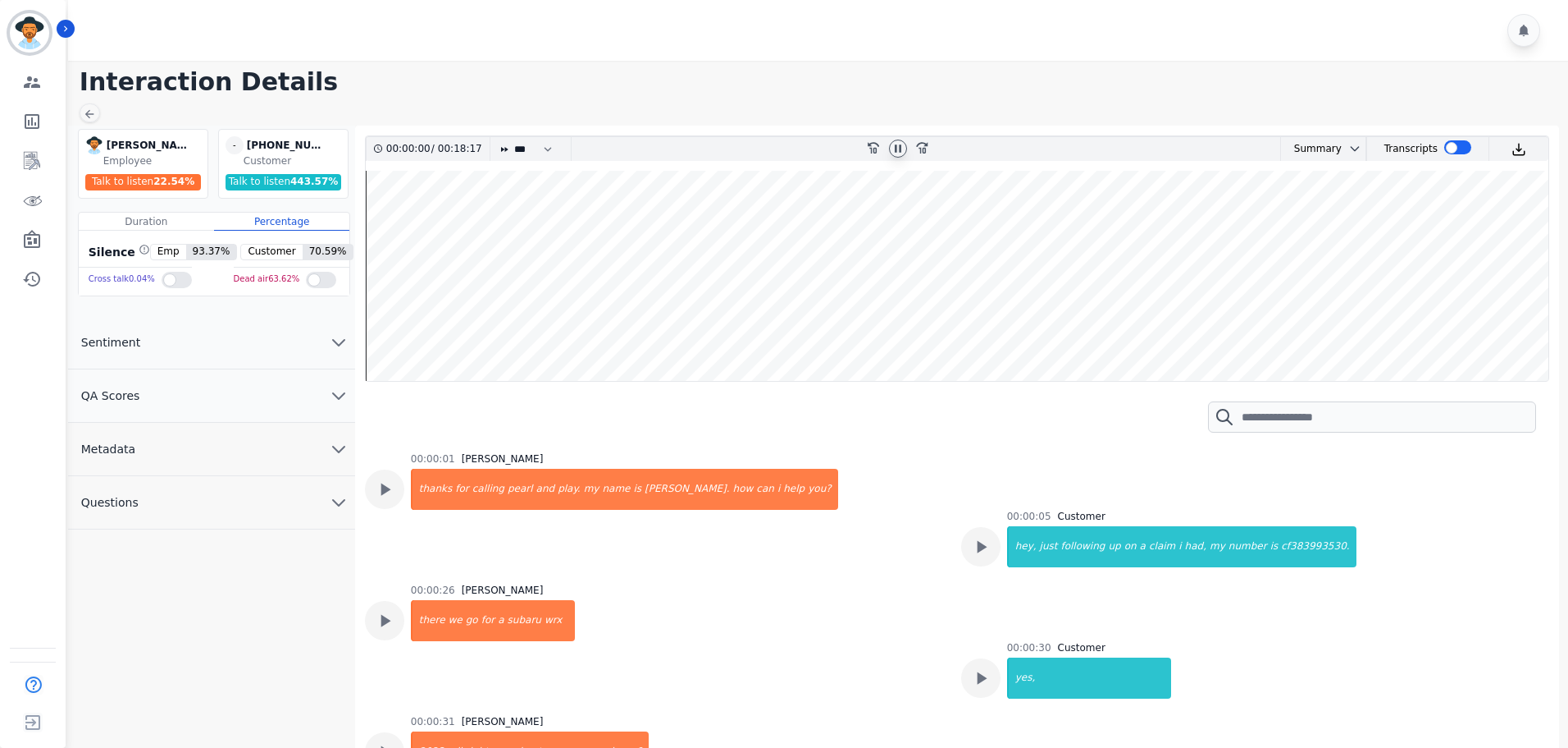
click at [900, 142] on icon at bounding box center [898, 148] width 13 height 13
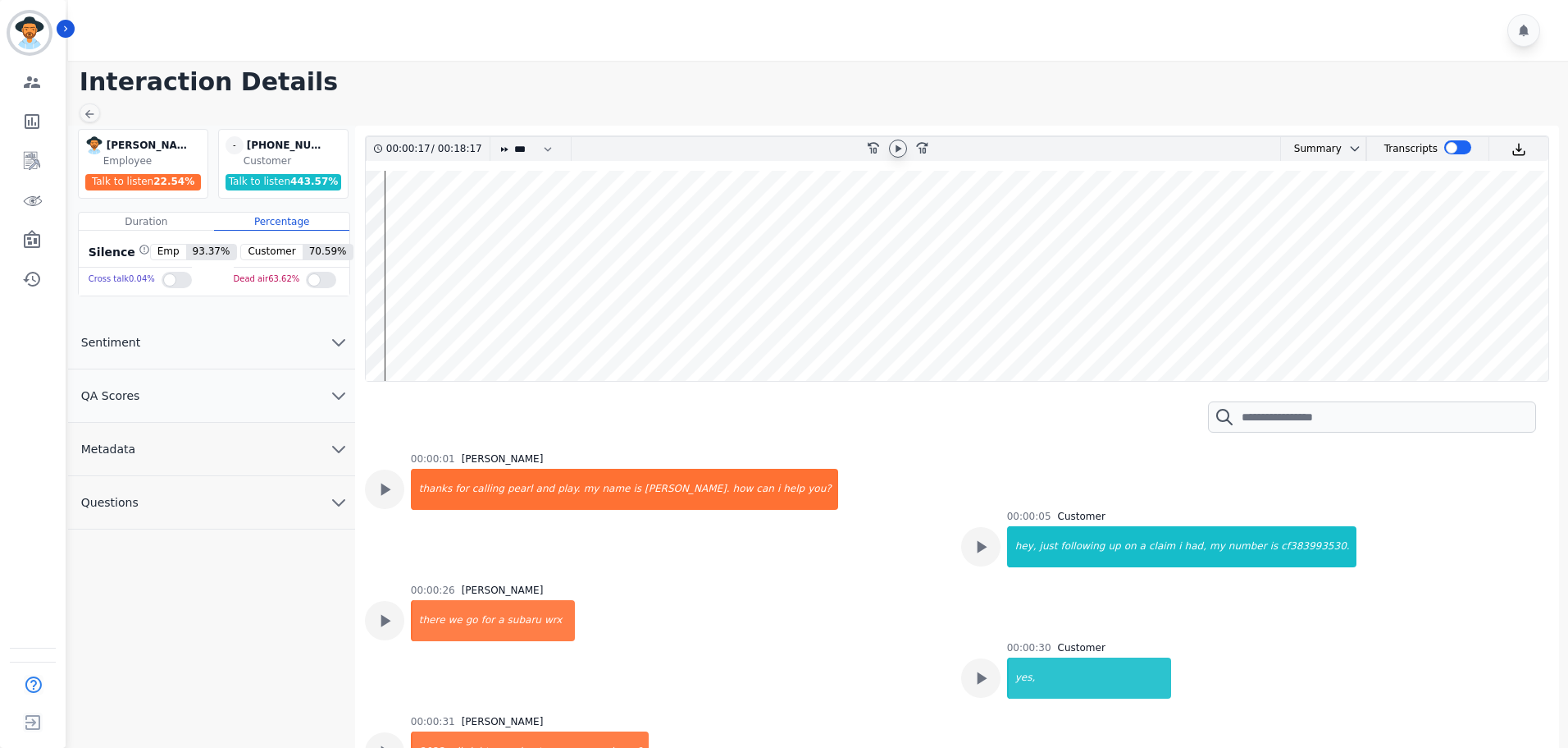
click at [898, 143] on icon at bounding box center [898, 148] width 13 height 13
click at [291, 437] on button "Metadata" at bounding box center [211, 449] width 287 height 53
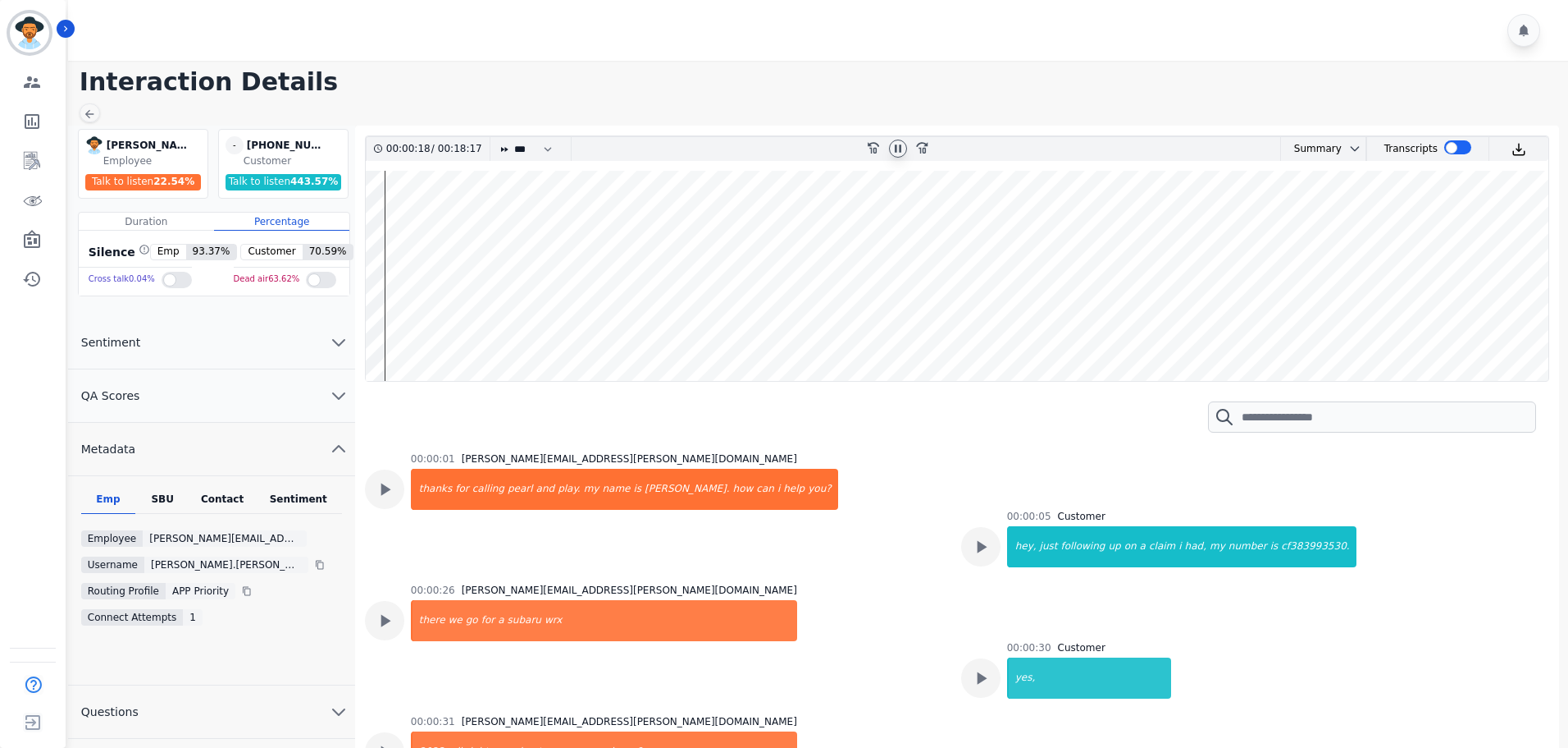
click at [244, 495] on div "Contact" at bounding box center [222, 503] width 66 height 21
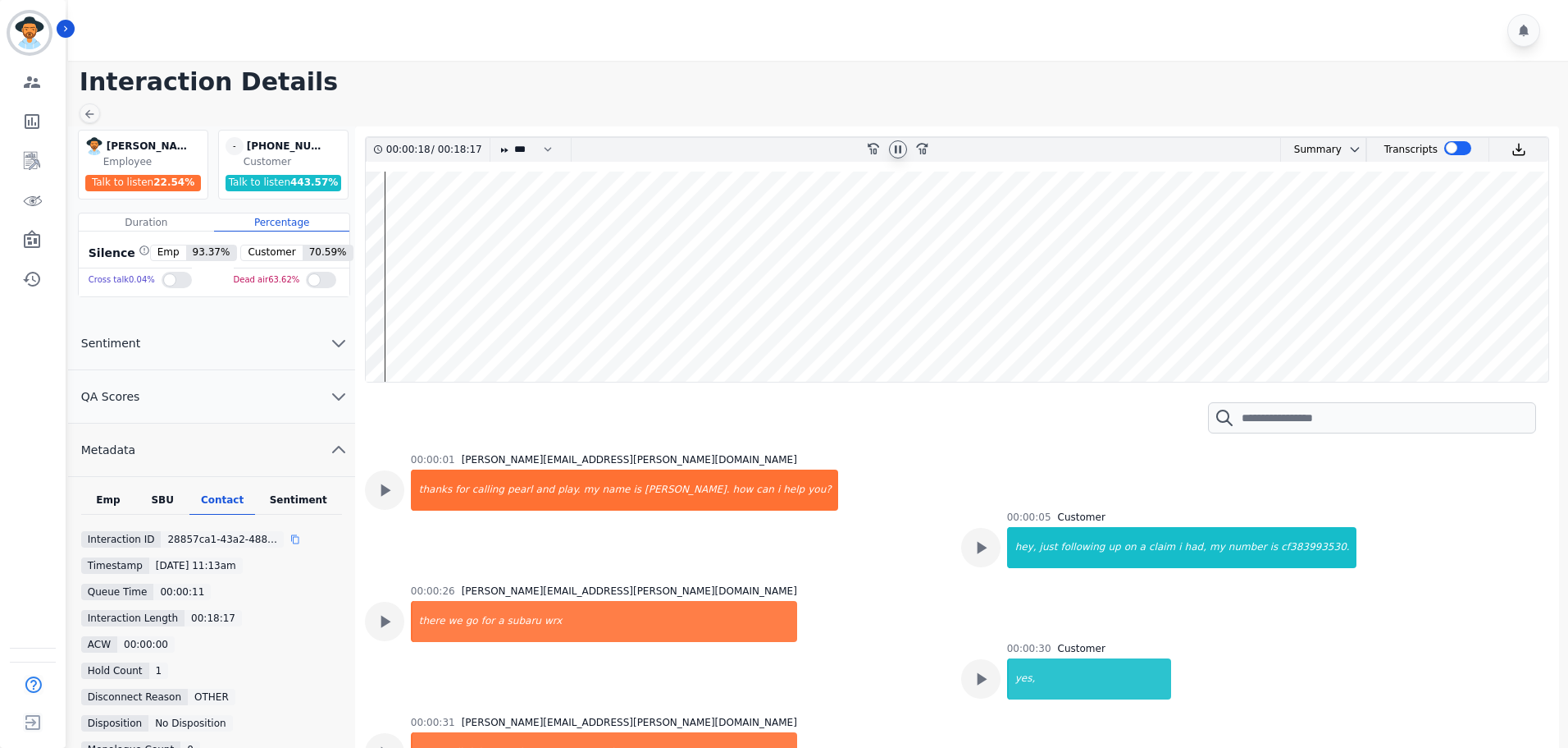
click at [292, 544] on div at bounding box center [302, 539] width 23 height 16
